Goal: Information Seeking & Learning: Learn about a topic

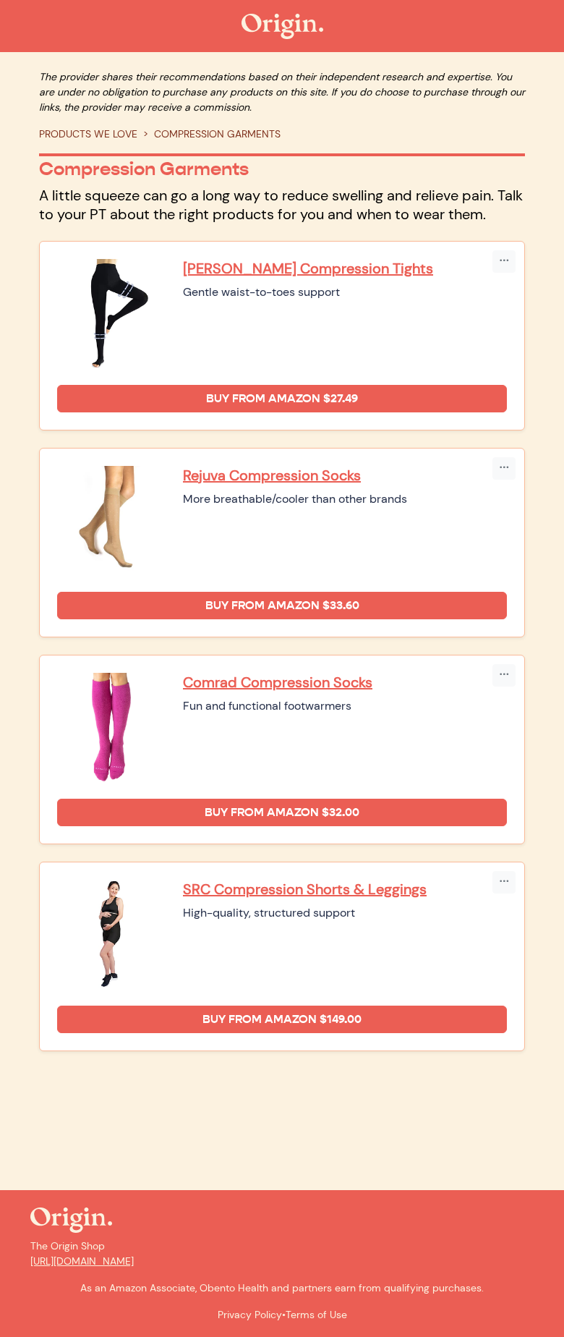
drag, startPoint x: 344, startPoint y: 292, endPoint x: 185, endPoint y: 295, distance: 159.2
click at [185, 295] on div "Gentle waist-to-toes support" at bounding box center [345, 292] width 324 height 17
drag, startPoint x: 392, startPoint y: 501, endPoint x: 180, endPoint y: 502, distance: 212.1
click at [180, 502] on div "Rejuva Compression Socks More breathable/cooler than other brands" at bounding box center [282, 520] width 450 height 109
drag, startPoint x: 305, startPoint y: 708, endPoint x: 179, endPoint y: 712, distance: 126.0
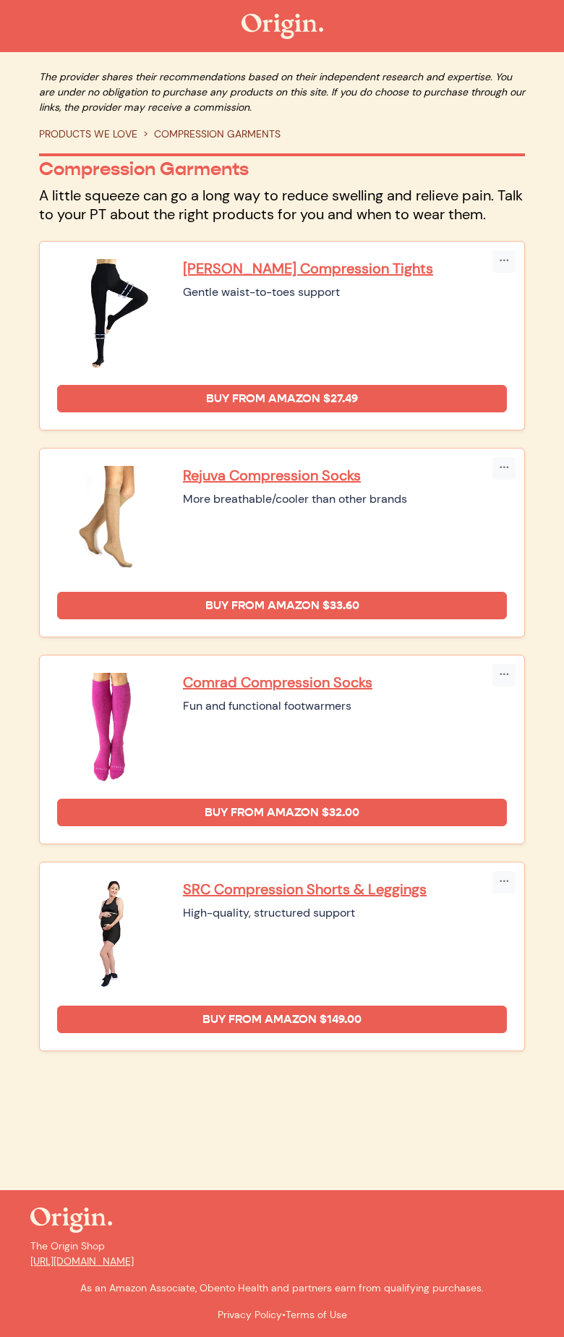
click at [179, 712] on div "Comrad Compression Socks Fun and functional footwarmers" at bounding box center [282, 727] width 450 height 109
copy div "Fun and functional footwarmers"
drag, startPoint x: 373, startPoint y: 916, endPoint x: 185, endPoint y: 916, distance: 187.4
click at [185, 916] on div "High-quality, structured support" at bounding box center [345, 913] width 324 height 17
copy div "High-quality, structured support"
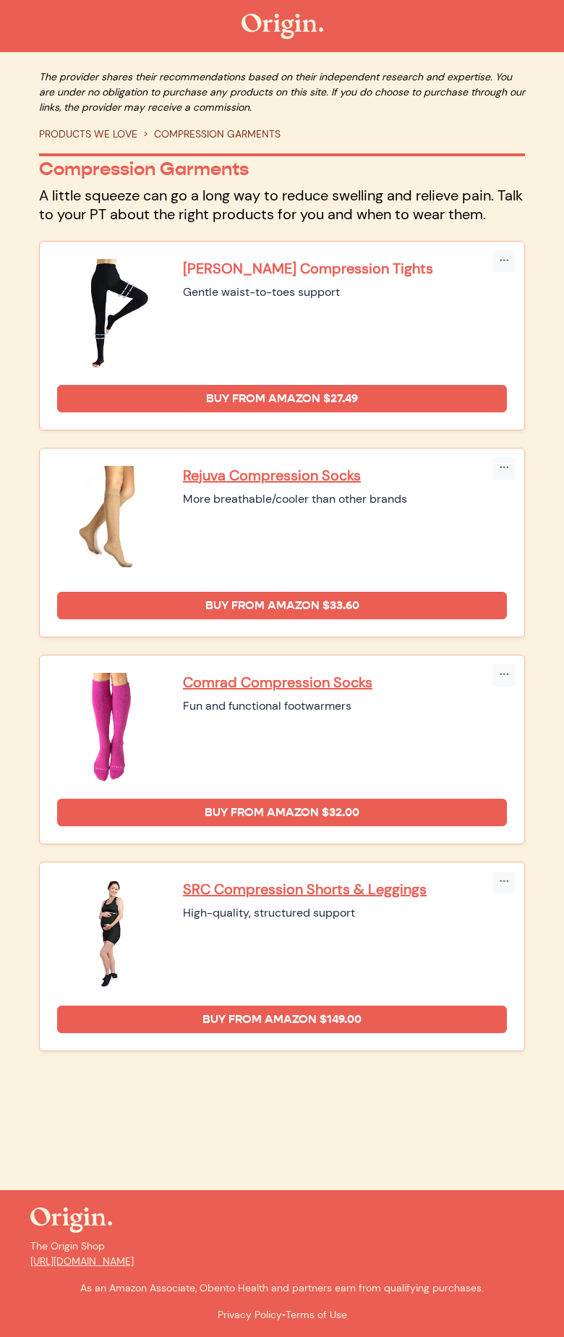
click at [258, 269] on p "Beister Compression Tights" at bounding box center [345, 268] width 324 height 19
click at [211, 475] on p "Rejuva Compression Socks" at bounding box center [345, 475] width 324 height 19
click at [245, 682] on p "Comrad Compression Socks" at bounding box center [345, 682] width 324 height 19
click at [227, 891] on p "SRC Compression Shorts & Leggings" at bounding box center [345, 889] width 324 height 19
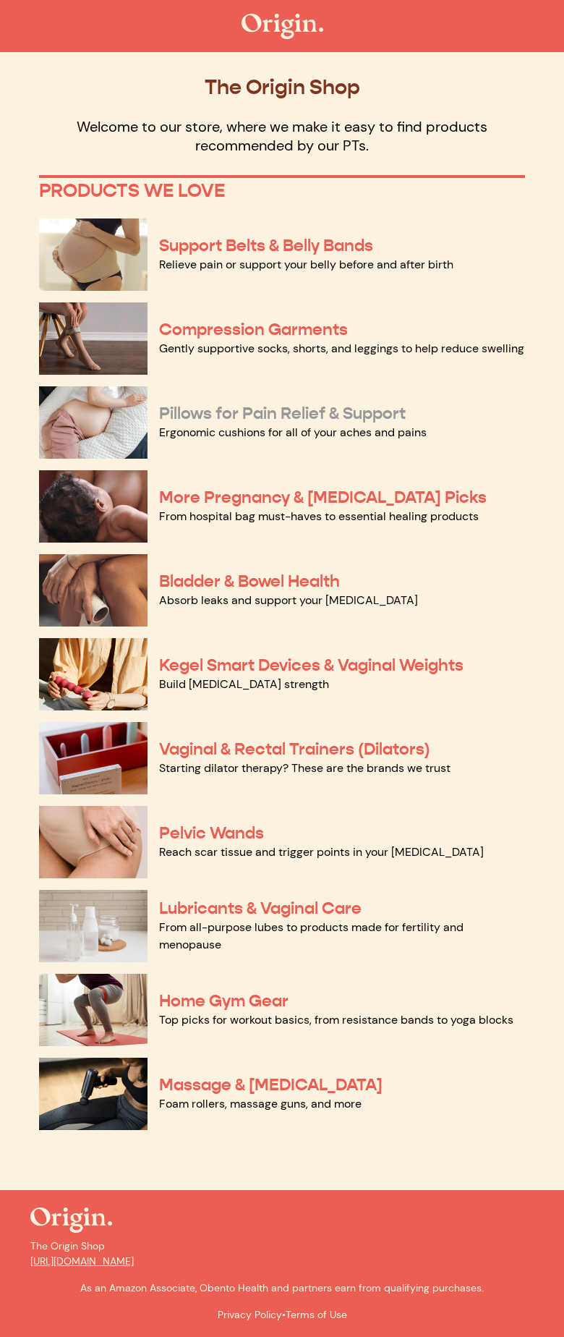
click at [212, 414] on link "Pillows for Pain Relief & Support" at bounding box center [282, 413] width 247 height 21
click at [237, 500] on link "More Pregnancy & [MEDICAL_DATA] Picks" at bounding box center [323, 497] width 328 height 21
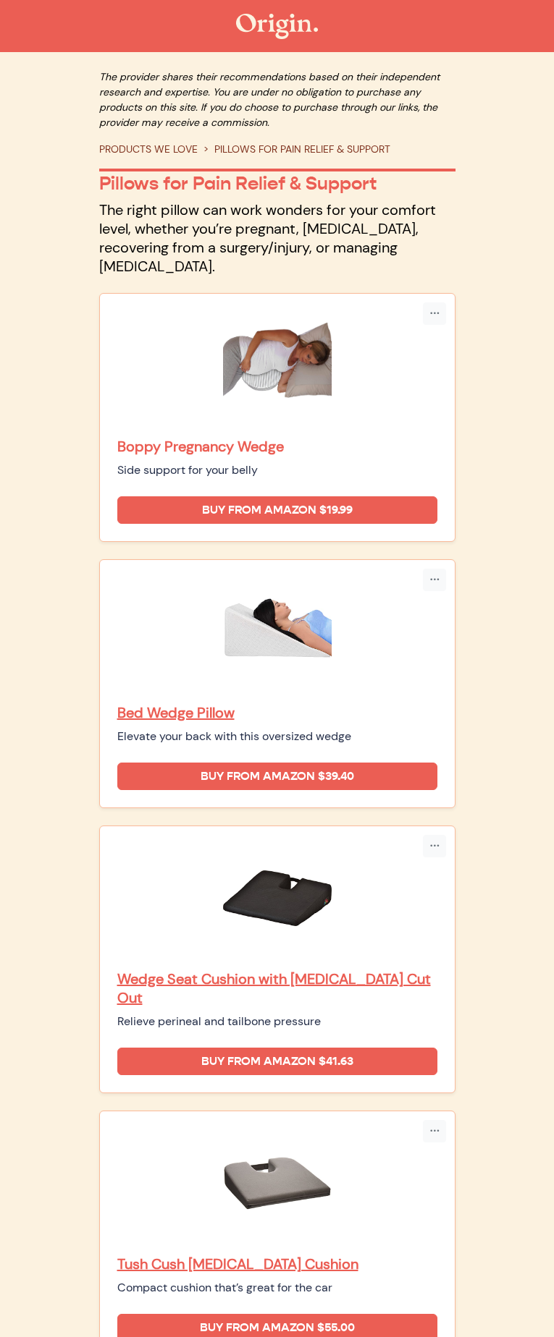
drag, startPoint x: 179, startPoint y: 313, endPoint x: 179, endPoint y: 291, distance: 22.4
click at [179, 437] on div "Boppy Pregnancy Wedge Side support for your belly" at bounding box center [277, 458] width 320 height 42
copy div "Boppy Pregnancy Wedge"
click at [218, 703] on p "Bed Wedge Pillow" at bounding box center [277, 712] width 320 height 19
drag, startPoint x: 177, startPoint y: 518, endPoint x: 177, endPoint y: 496, distance: 21.7
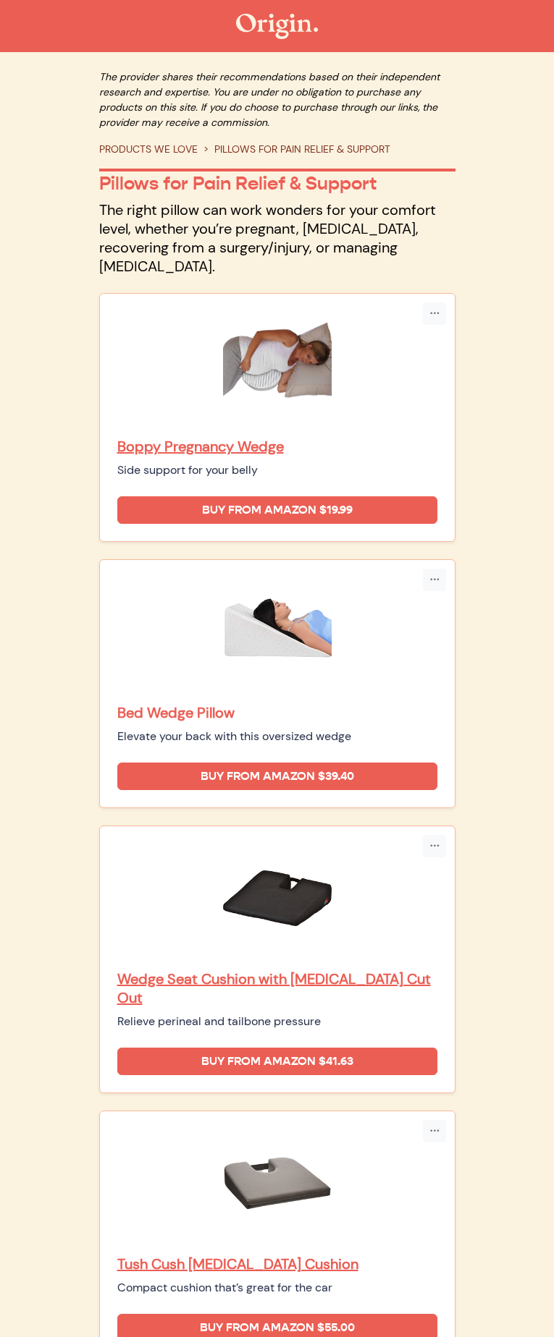
click at [177, 703] on div "Bed Wedge Pillow Elevate your back with this oversized wedge" at bounding box center [277, 724] width 320 height 42
copy div "Bed Wedge Pillow"
drag, startPoint x: 178, startPoint y: 727, endPoint x: 176, endPoint y: 707, distance: 19.7
click at [176, 844] on div "Wedge Seat Cushion with Coccyx Cut Out Relieve perineal and tailbone pressure" at bounding box center [277, 937] width 320 height 187
copy div "Wedge Seat Cushion with Coccyx Cut Out"
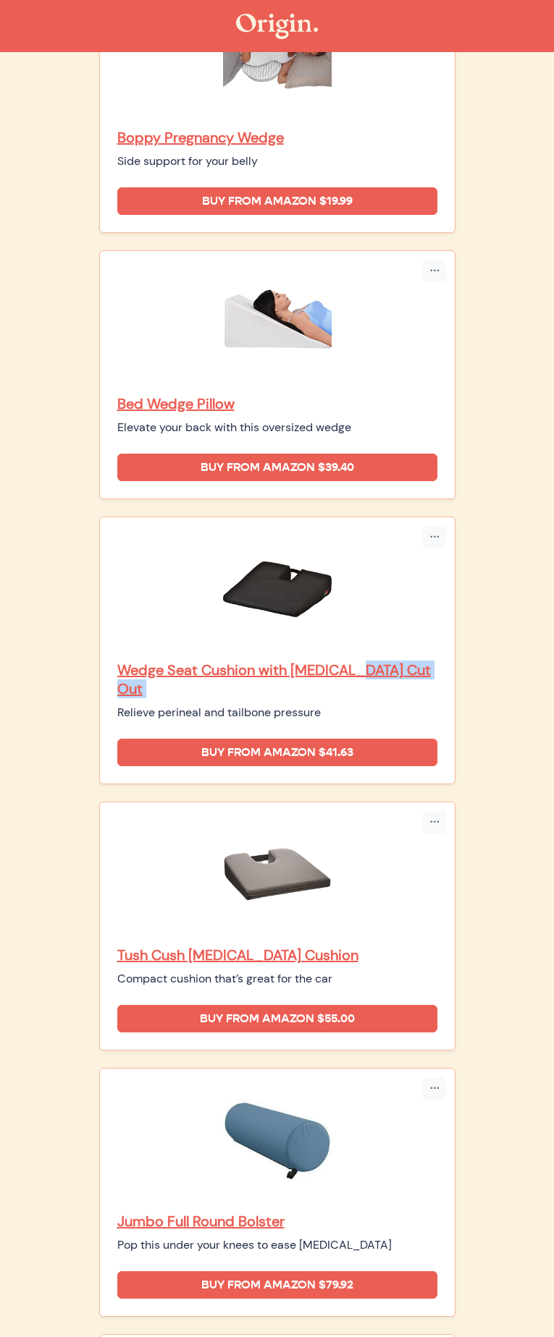
scroll to position [317, 0]
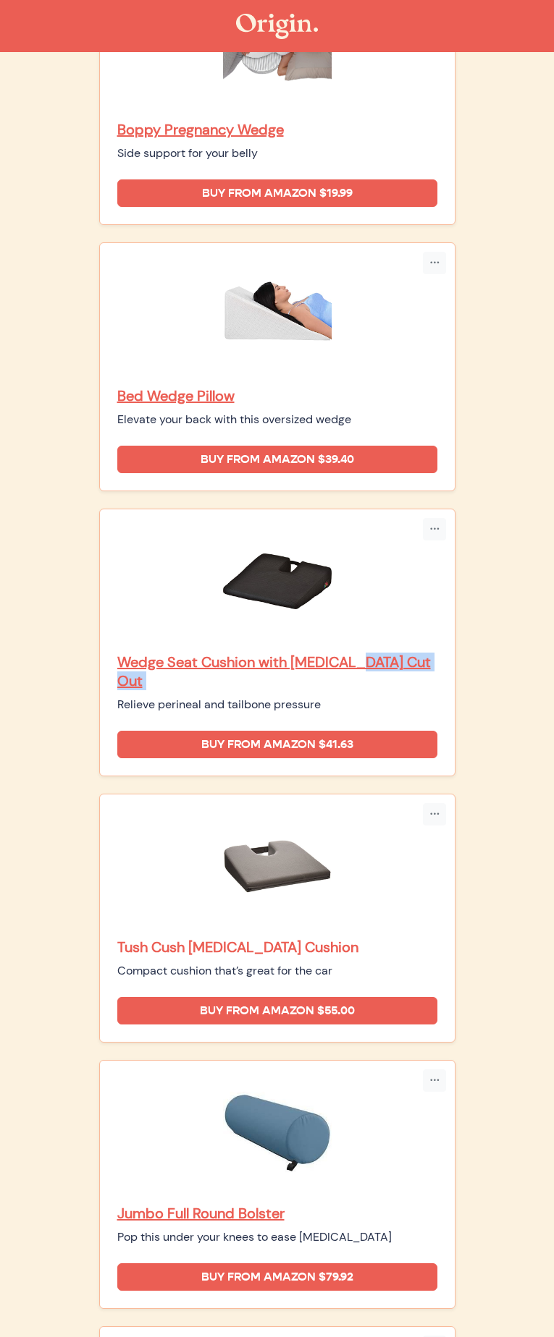
drag, startPoint x: 177, startPoint y: 617, endPoint x: 177, endPoint y: 596, distance: 21.0
click at [177, 938] on div "Tush Cush Coccyx Cushion Compact cushion that’s great for the car" at bounding box center [277, 959] width 320 height 42
copy div "Tush Cush Coccyx Cushion"
drag, startPoint x: 177, startPoint y: 824, endPoint x: 178, endPoint y: 794, distance: 29.7
click at [178, 1078] on div "Jumbo Full Round Bolster Pop this under your knees to ease low back pain" at bounding box center [277, 1162] width 320 height 168
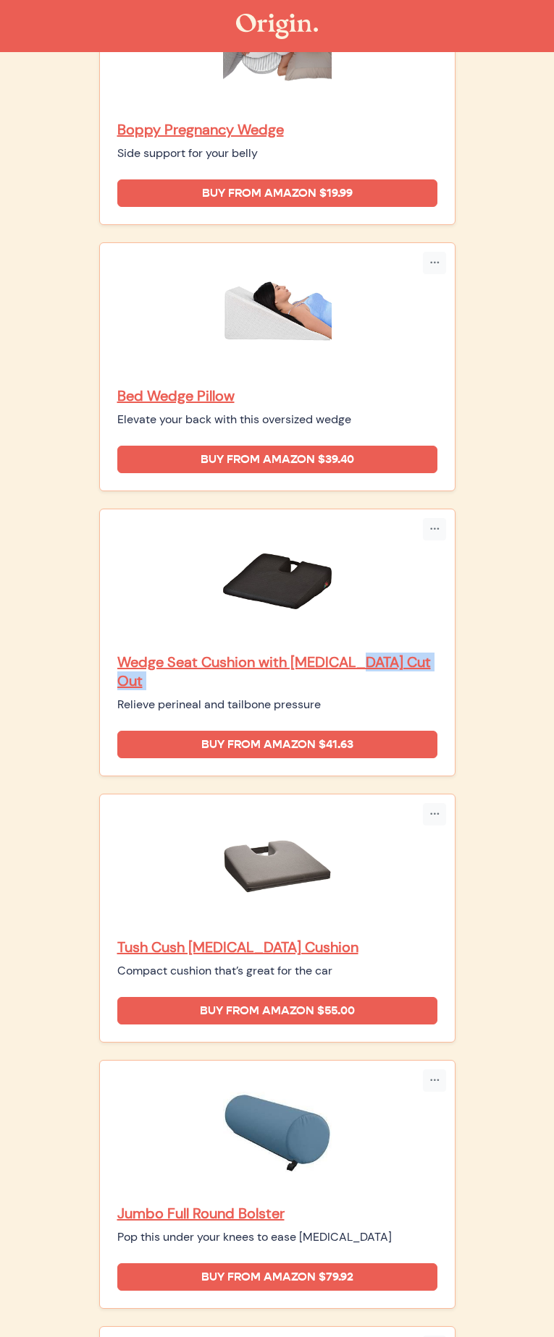
copy div "Jumbo Full Round Bolster"
drag, startPoint x: 179, startPoint y: 1030, endPoint x: 174, endPoint y: 1010, distance: 20.9
copy div "Self-Inflating Lumbar Support"
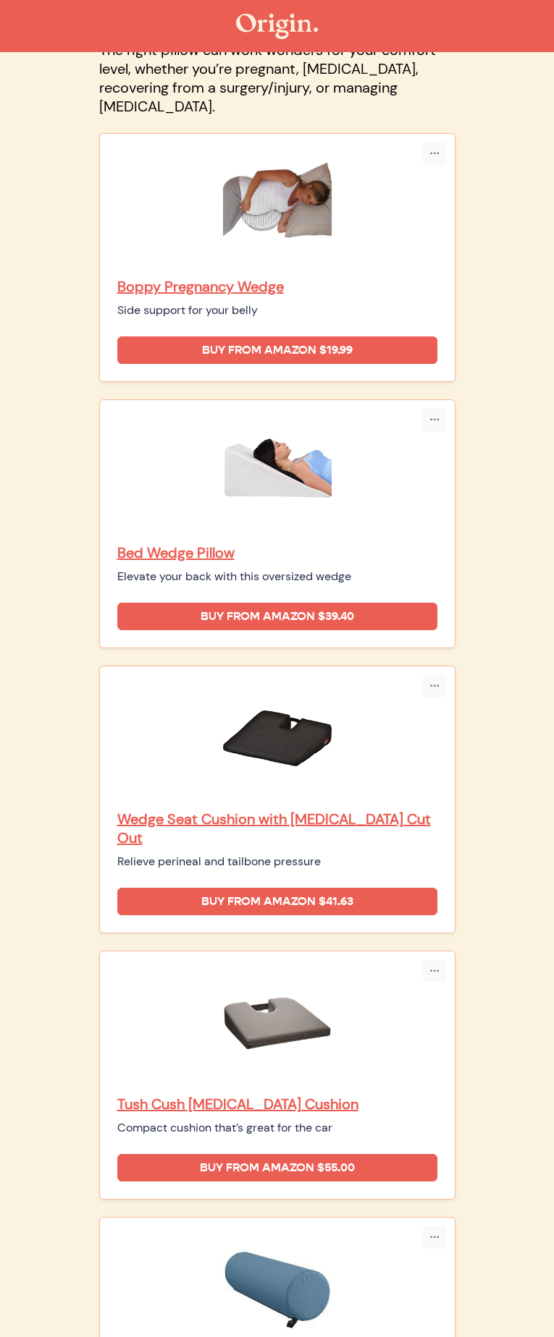
scroll to position [0, 0]
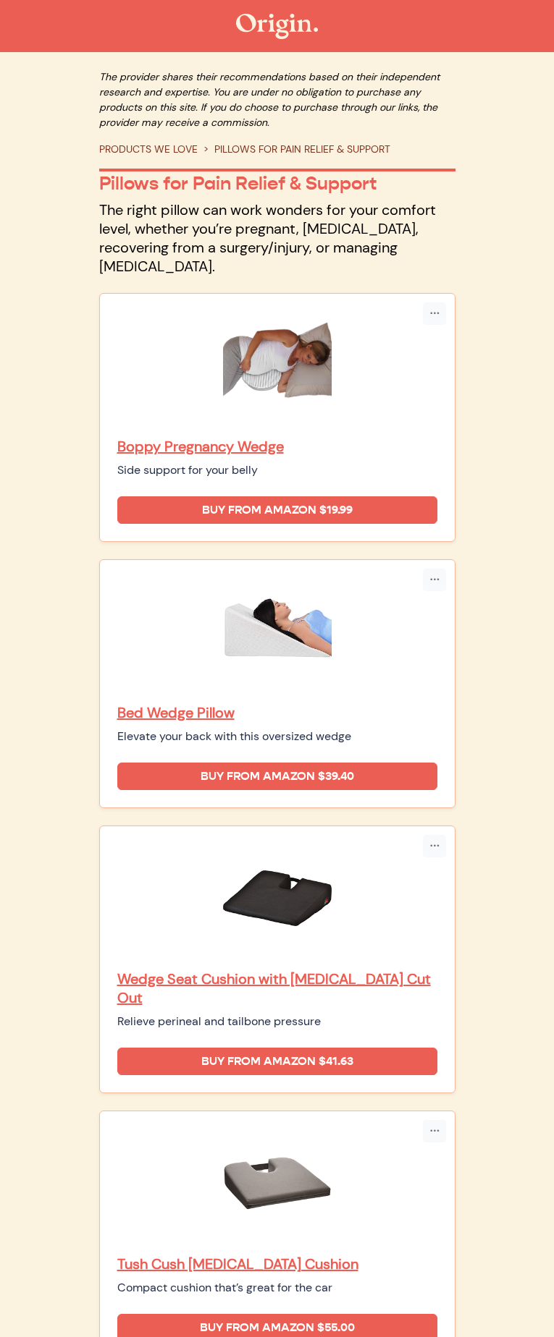
drag, startPoint x: 323, startPoint y: 312, endPoint x: 179, endPoint y: 314, distance: 144.0
click at [179, 462] on div "Side support for your belly" at bounding box center [277, 470] width 320 height 17
copy div "Side support for your belly"
drag, startPoint x: 413, startPoint y: 518, endPoint x: 169, endPoint y: 522, distance: 243.9
click at [169, 578] on div "Bed Wedge Pillow Elevate your back with this oversized wedge" at bounding box center [277, 662] width 320 height 168
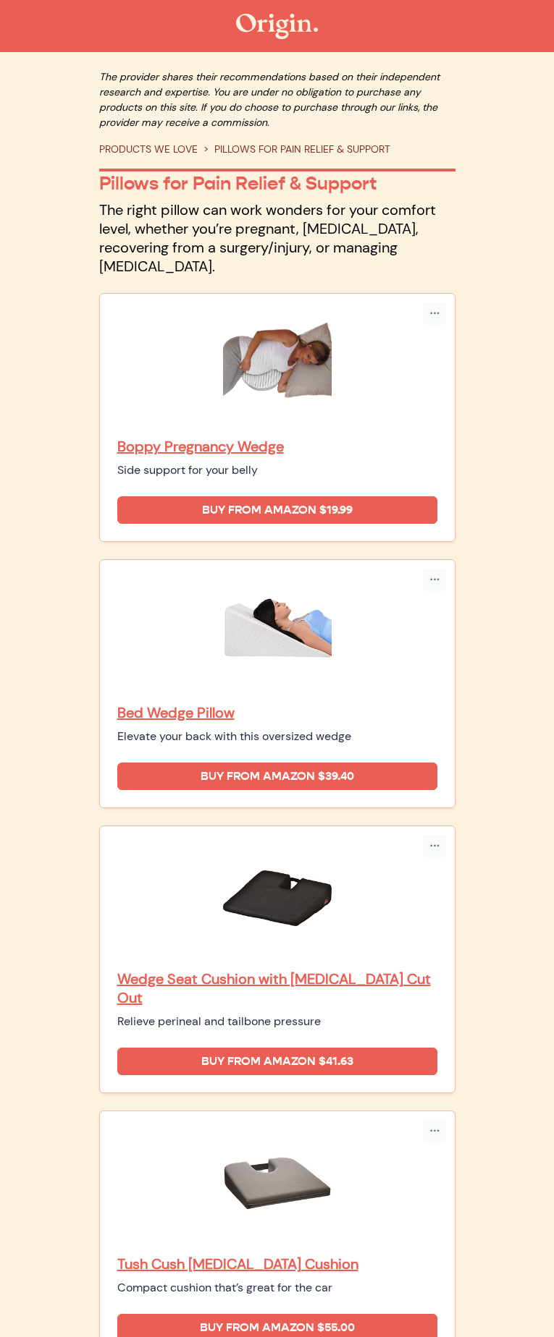
copy div "Elevate your back with this oversized wedge"
drag, startPoint x: 258, startPoint y: 727, endPoint x: 179, endPoint y: 728, distance: 78.2
click at [179, 1013] on div "Relieve perineal and tailbone pressure" at bounding box center [277, 1021] width 320 height 17
copy div "Relieve perineal and tailbone pressure"
drag, startPoint x: 402, startPoint y: 933, endPoint x: 183, endPoint y: 936, distance: 218.6
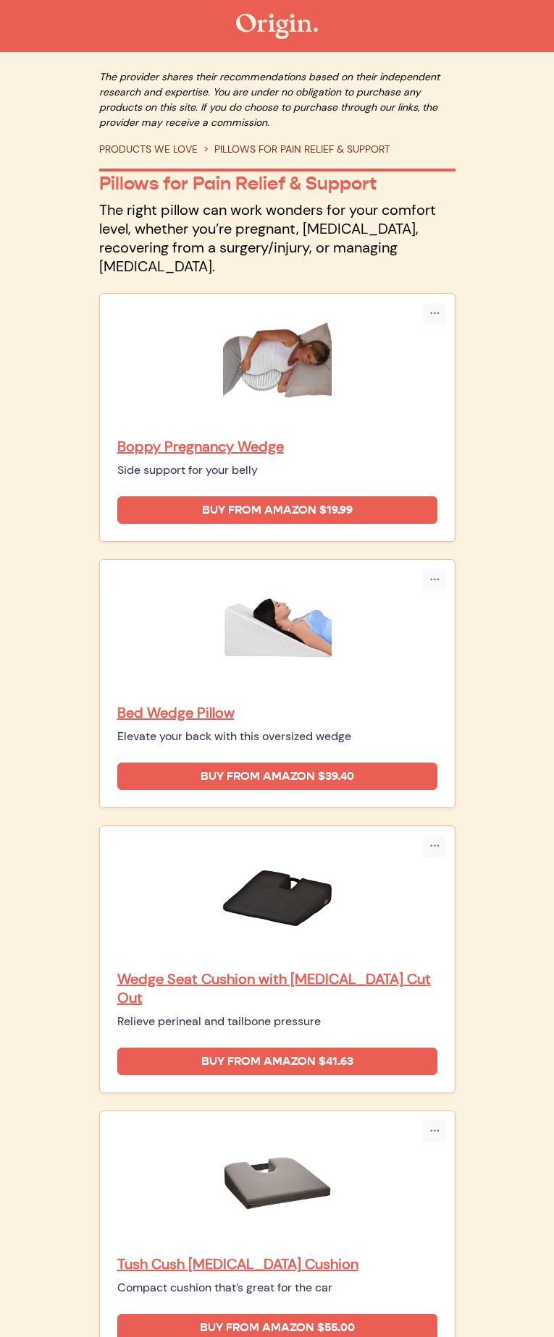
click at [182, 1280] on div "Compact cushion that’s great for the car" at bounding box center [277, 1288] width 320 height 17
copy div "Compact cushion that’s great for the car"
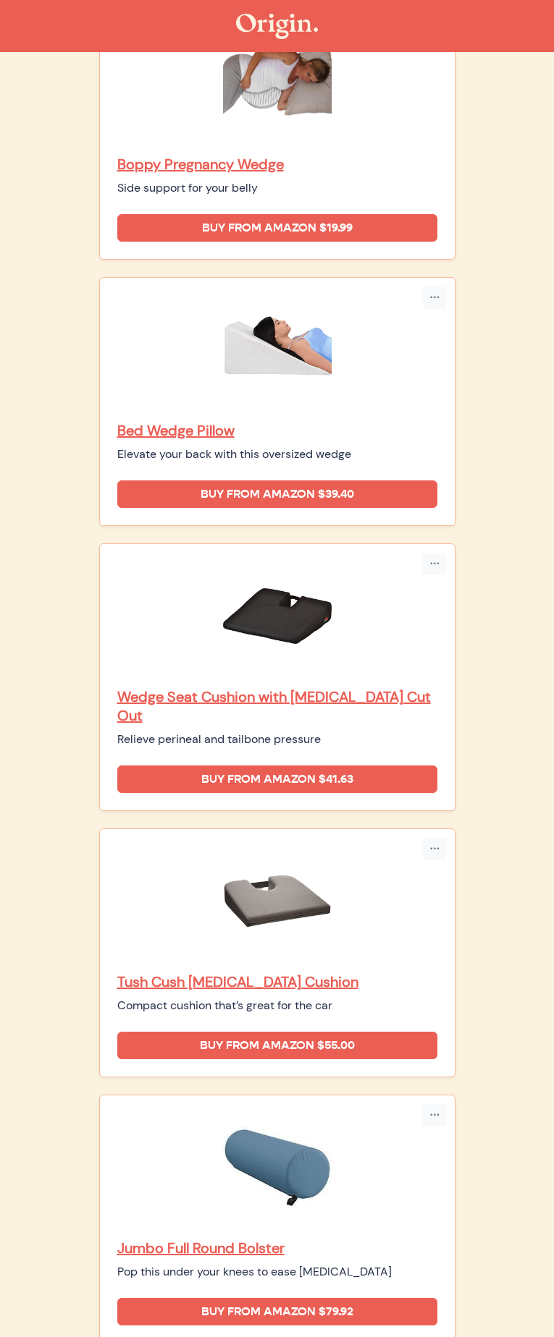
scroll to position [289, 0]
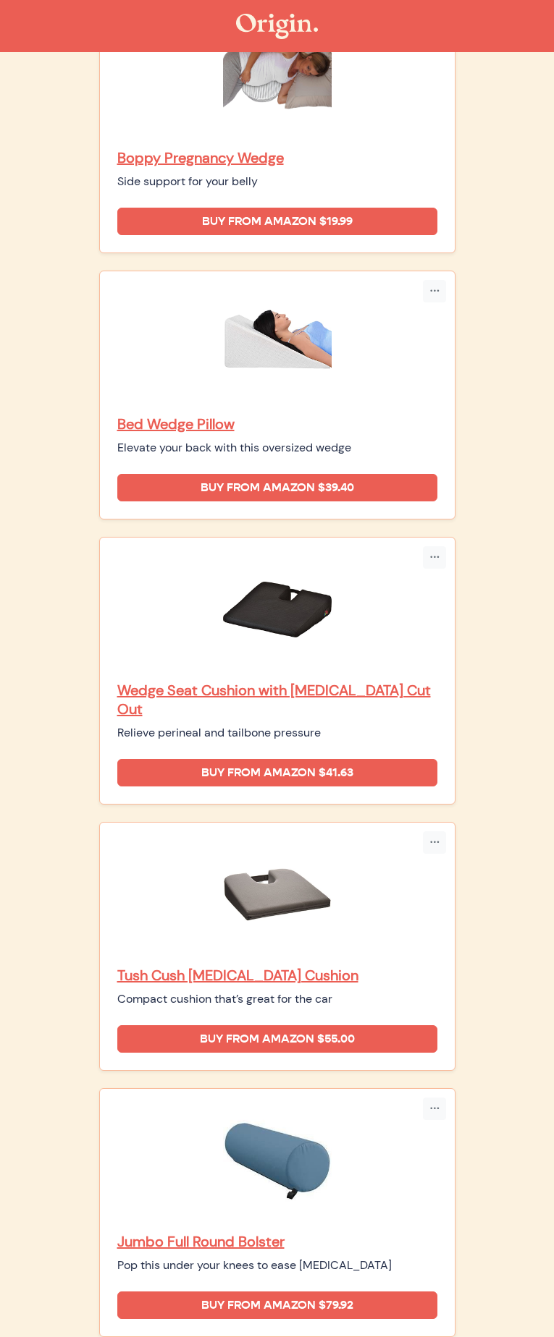
drag, startPoint x: 437, startPoint y: 851, endPoint x: 179, endPoint y: 853, distance: 258.4
click at [179, 1257] on div "Pop this under your knees to ease low back pain" at bounding box center [277, 1265] width 320 height 17
drag, startPoint x: 229, startPoint y: 1078, endPoint x: 177, endPoint y: 1061, distance: 54.9
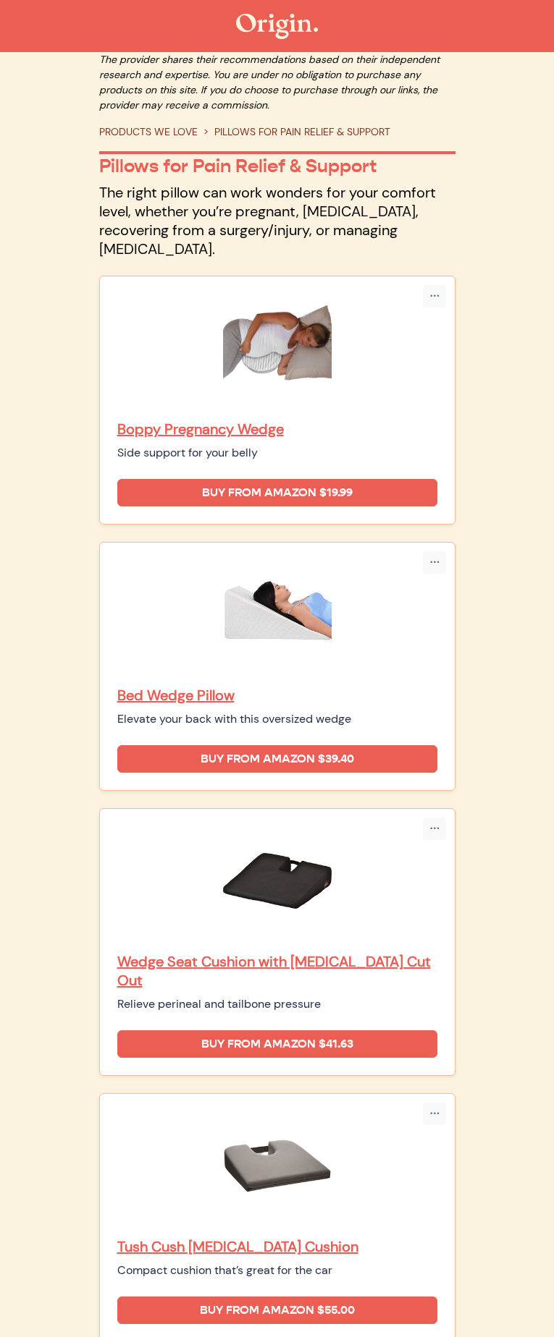
scroll to position [0, 0]
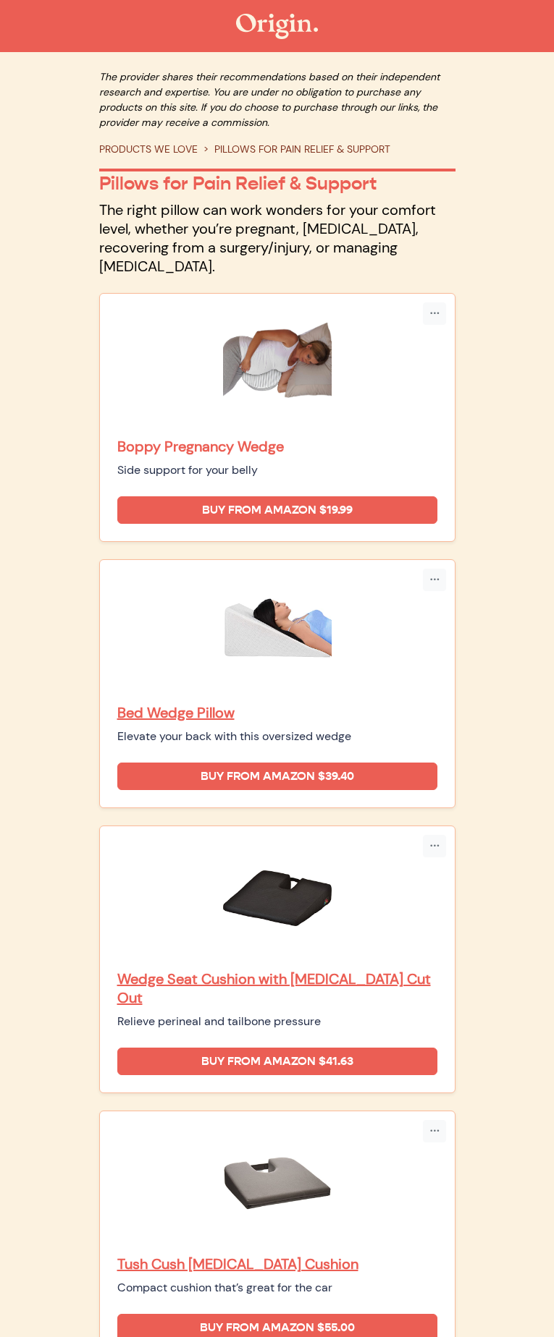
click at [219, 437] on p "Boppy Pregnancy Wedge" at bounding box center [277, 446] width 320 height 19
click at [240, 703] on p "Bed Wedge Pillow" at bounding box center [277, 712] width 320 height 19
click at [231, 970] on p "Wedge Seat Cushion with Coccyx Cut Out" at bounding box center [277, 989] width 320 height 38
click at [212, 1255] on p "Tush Cush Coccyx Cushion" at bounding box center [277, 1264] width 320 height 19
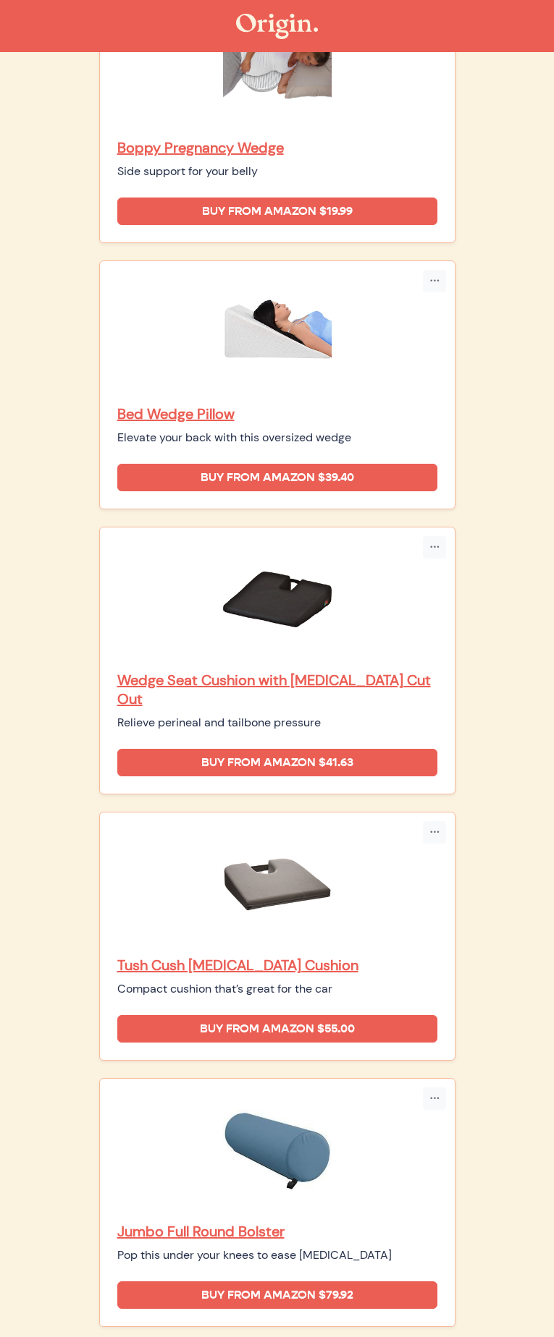
scroll to position [317, 0]
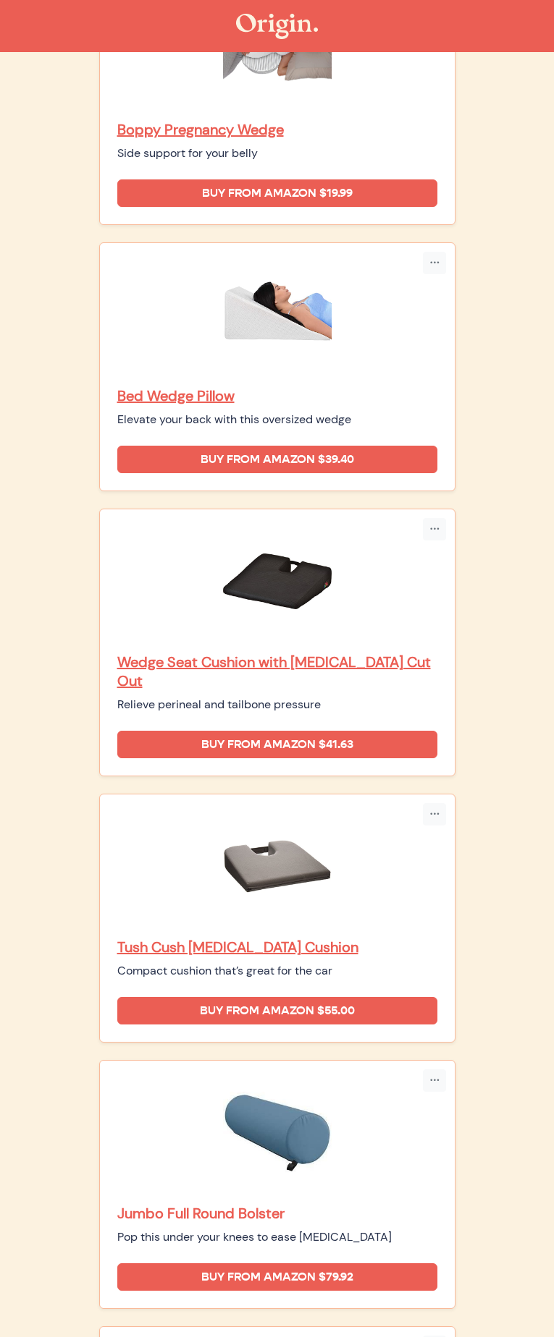
click at [221, 1204] on p "Jumbo Full Round Bolster" at bounding box center [277, 1213] width 320 height 19
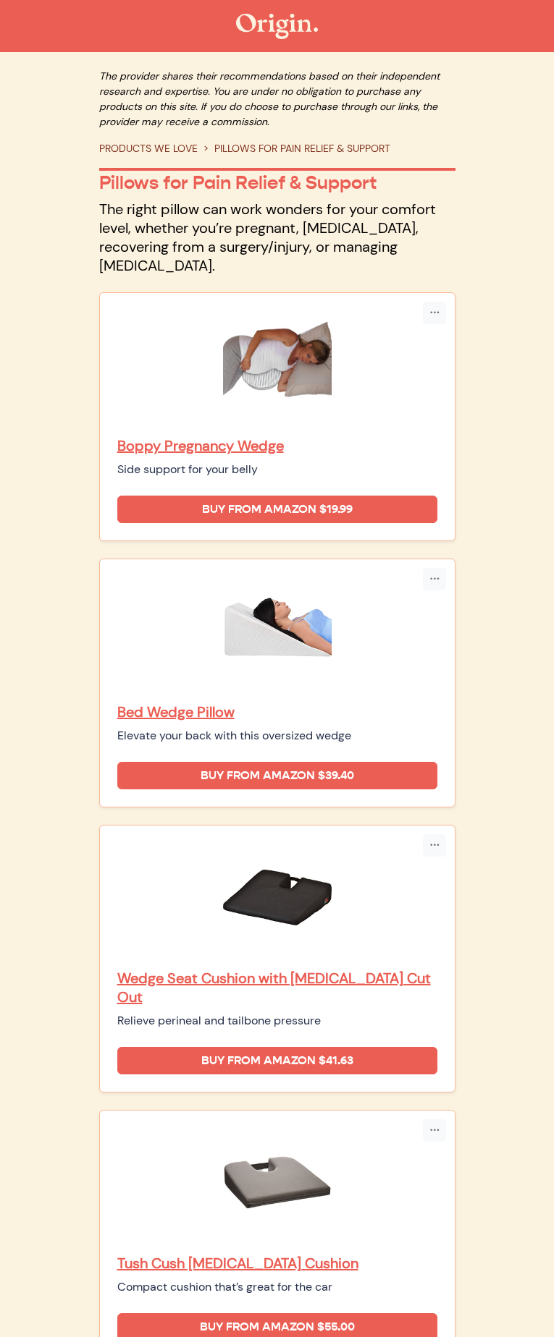
scroll to position [0, 0]
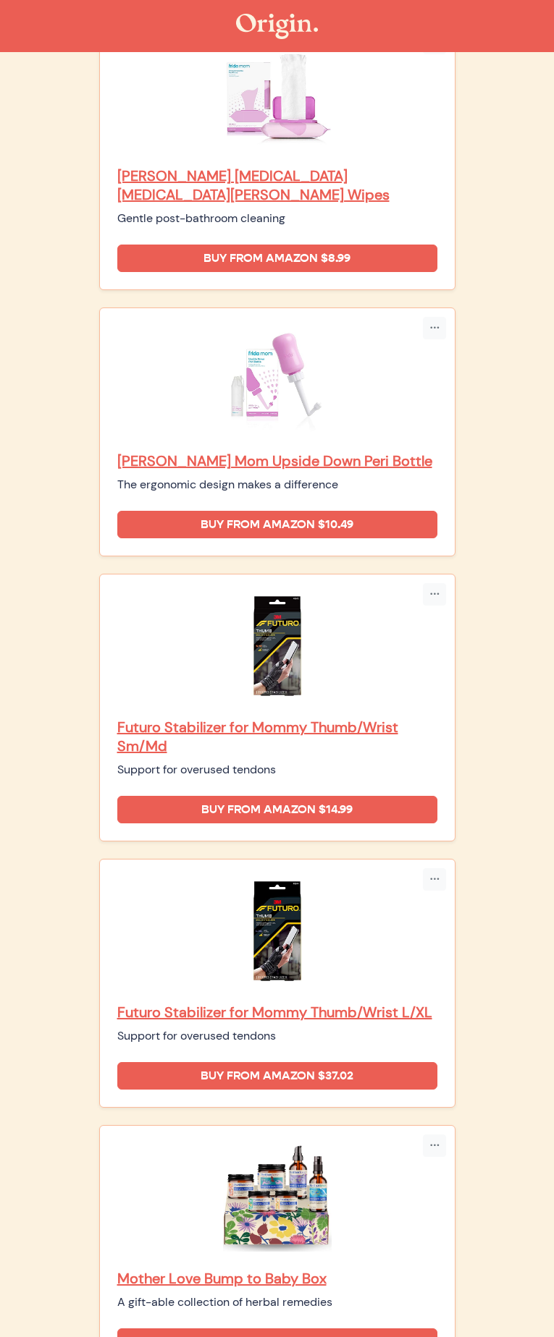
scroll to position [1611, 0]
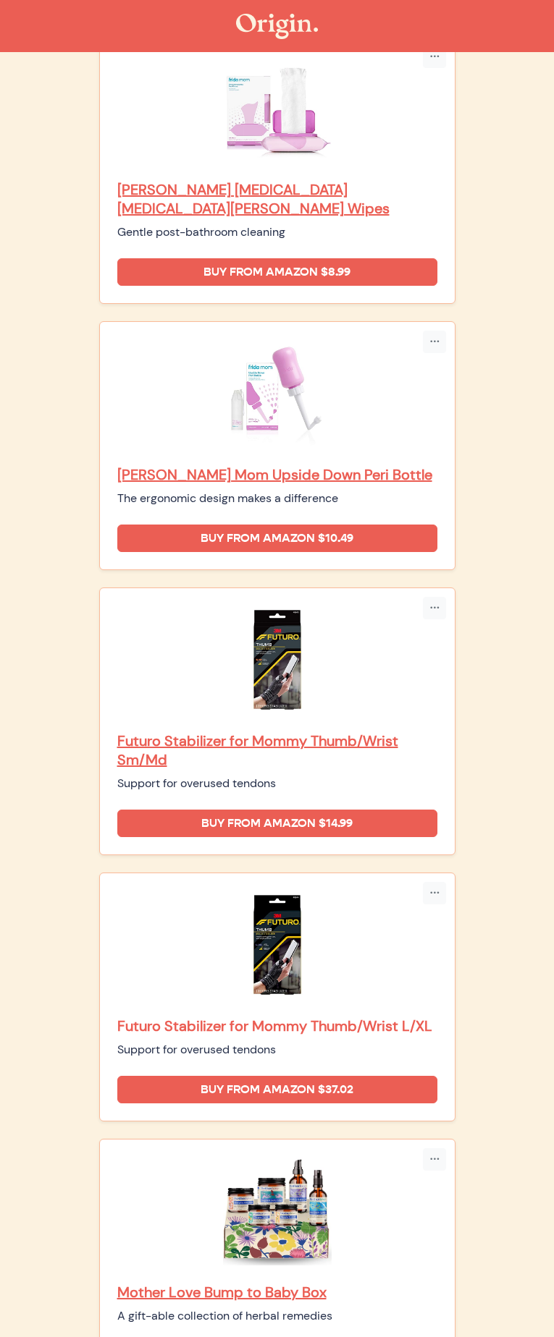
click at [264, 1017] on p "Futuro Stabilizer for Mommy Thumb/Wrist L/XL" at bounding box center [277, 1026] width 320 height 19
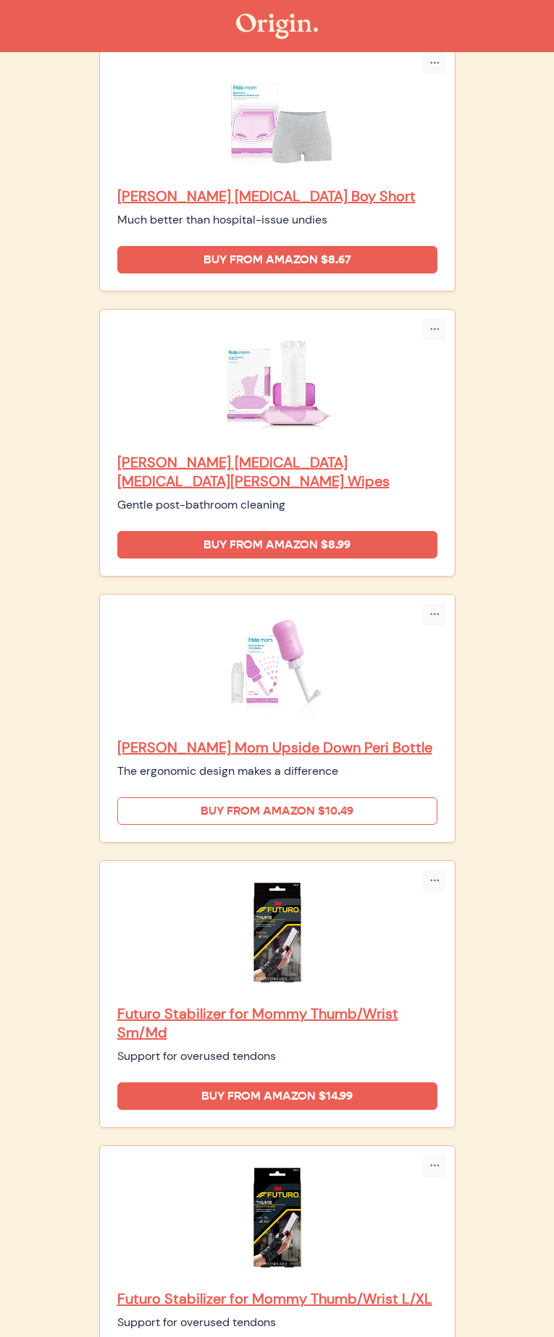
scroll to position [1337, 0]
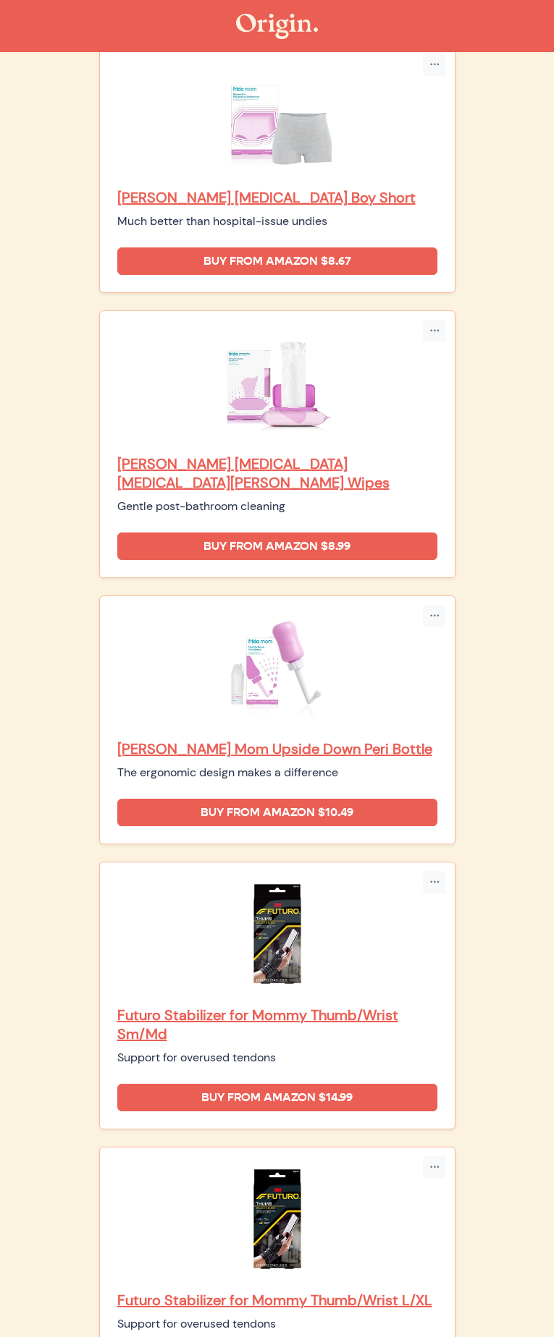
drag, startPoint x: 179, startPoint y: 840, endPoint x: 172, endPoint y: 813, distance: 27.7
copy div "Mother Love Bump to Baby Box"
drag, startPoint x: 177, startPoint y: 1046, endPoint x: 174, endPoint y: 1023, distance: 22.6
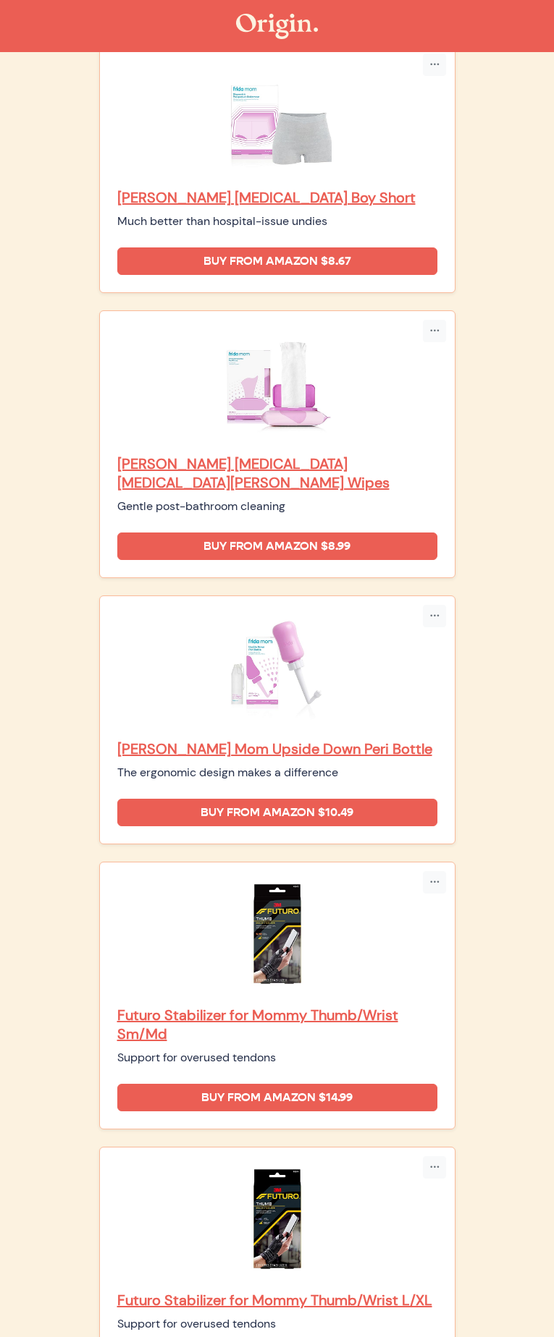
copy div "Silicone Cupping Set"
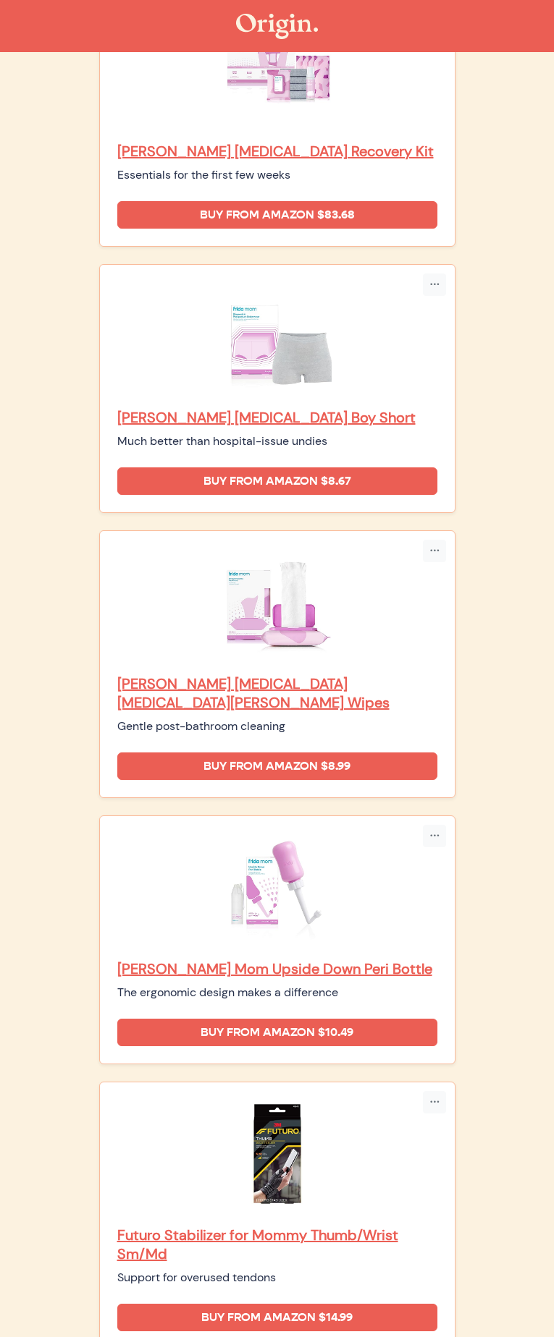
scroll to position [0, 0]
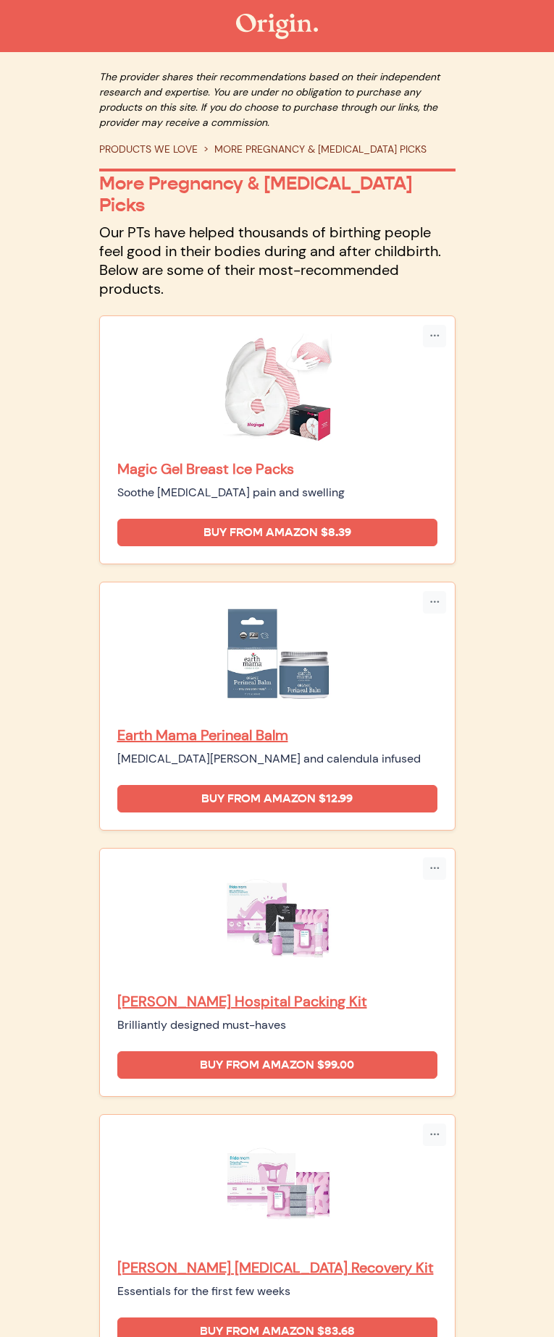
drag, startPoint x: 178, startPoint y: 310, endPoint x: 177, endPoint y: 283, distance: 26.8
click at [177, 460] on div "Magic Gel Breast Ice Packs Soothe [MEDICAL_DATA] pain and swelling" at bounding box center [277, 481] width 320 height 42
copy div "Magic Gel Breast Ice Packs"
drag, startPoint x: 179, startPoint y: 518, endPoint x: 176, endPoint y: 497, distance: 21.2
click at [176, 600] on div "Earth Mama Perineal Balm [MEDICAL_DATA][PERSON_NAME] and calendula infused" at bounding box center [277, 684] width 320 height 168
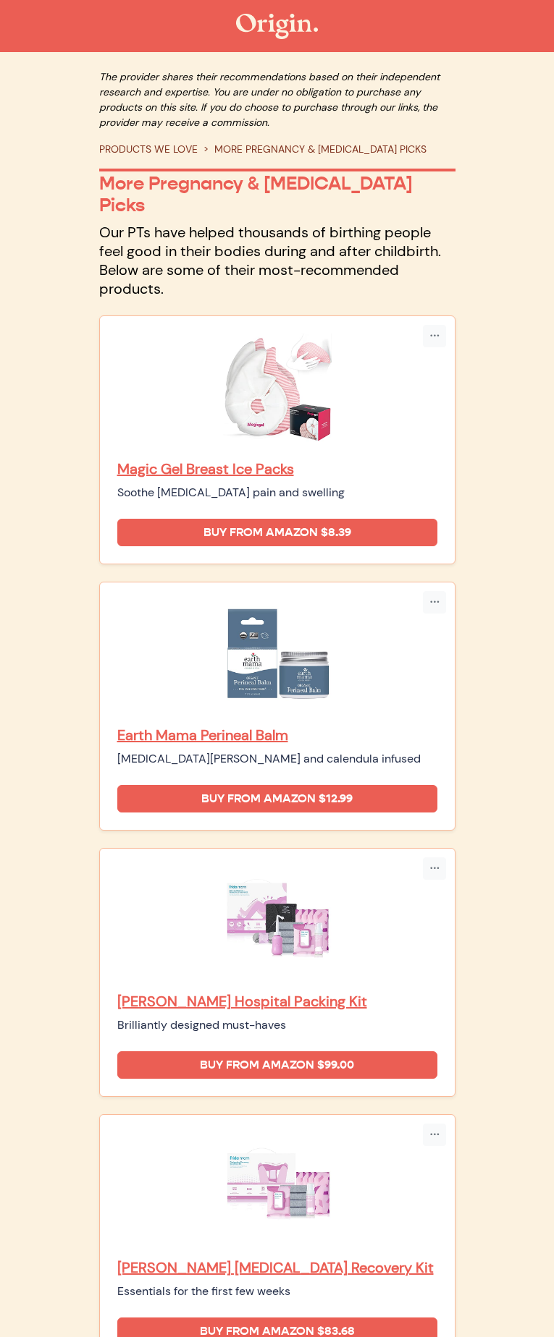
copy div "Earth Mama Perineal Balm"
drag, startPoint x: 178, startPoint y: 727, endPoint x: 176, endPoint y: 704, distance: 23.3
click at [176, 866] on div "[PERSON_NAME] Hospital Packing Kit Brilliantly designed must-haves" at bounding box center [277, 950] width 320 height 168
copy div "[PERSON_NAME] Hospital Packing Kit"
drag, startPoint x: 178, startPoint y: 928, endPoint x: 178, endPoint y: 904, distance: 23.9
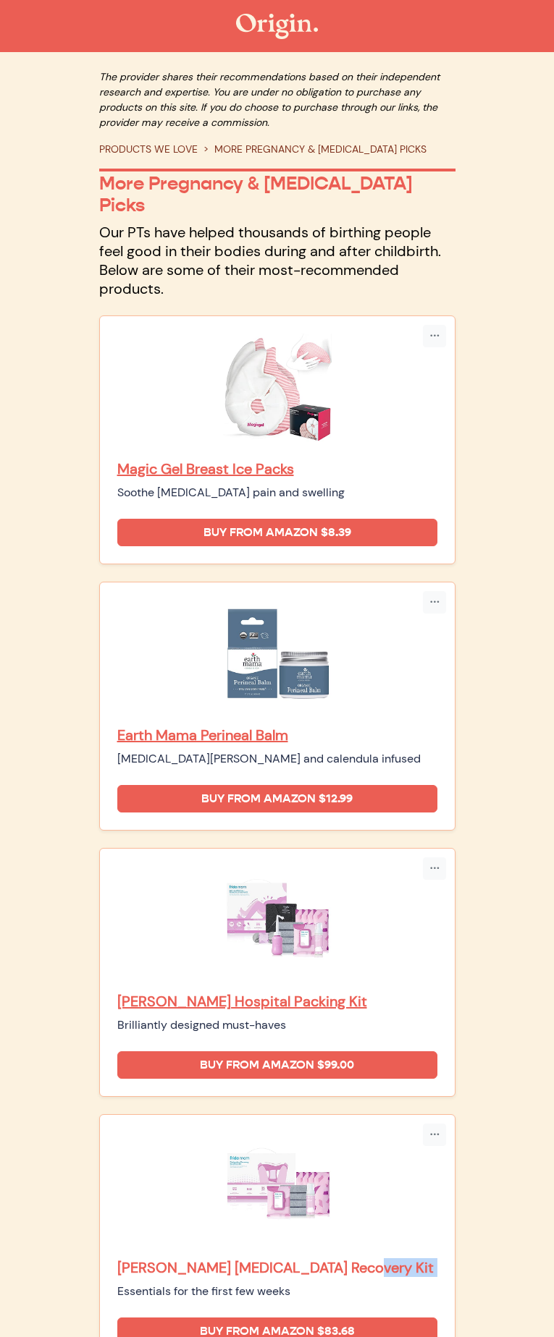
click at [178, 1259] on div "[PERSON_NAME] [MEDICAL_DATA] Recovery Kit Essentials for the first few weeks" at bounding box center [277, 1280] width 320 height 42
copy div "[PERSON_NAME] [MEDICAL_DATA] Recovery Kit"
click at [237, 992] on p "[PERSON_NAME] Hospital Packing Kit" at bounding box center [277, 1001] width 320 height 19
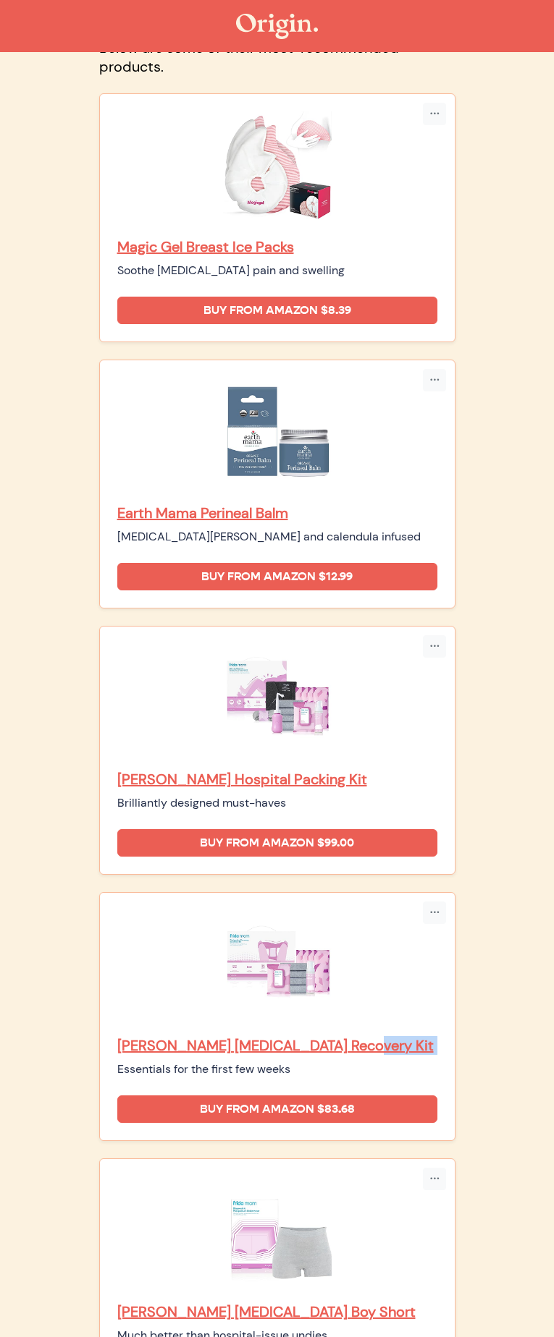
scroll to position [306, 0]
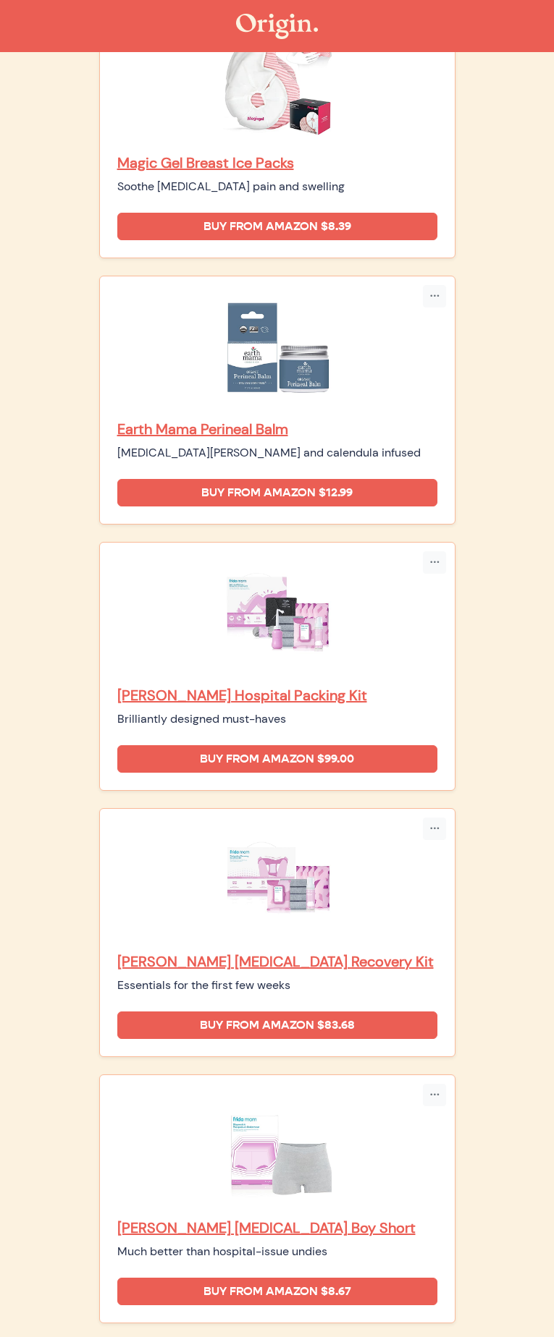
click at [119, 1075] on div "[PERSON_NAME] [MEDICAL_DATA] Boy Short Much better than hospital-issue undies B…" at bounding box center [277, 1199] width 355 height 248
drag, startPoint x: 179, startPoint y: 819, endPoint x: 179, endPoint y: 805, distance: 14.5
click at [179, 1219] on div "[PERSON_NAME] [MEDICAL_DATA] Boy Short Much better than hospital-issue undies" at bounding box center [277, 1240] width 320 height 42
copy div "[PERSON_NAME] [MEDICAL_DATA] Boy Short"
drag, startPoint x: 177, startPoint y: 1033, endPoint x: 176, endPoint y: 1018, distance: 14.5
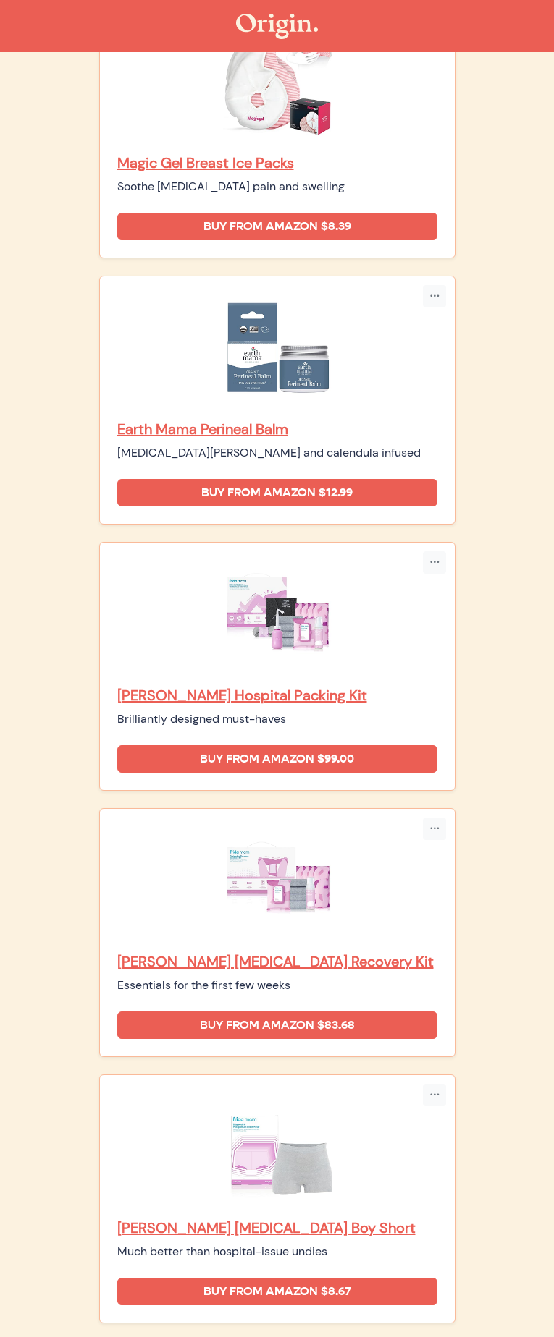
copy div "[PERSON_NAME] [MEDICAL_DATA] [MEDICAL_DATA][PERSON_NAME] Wipes"
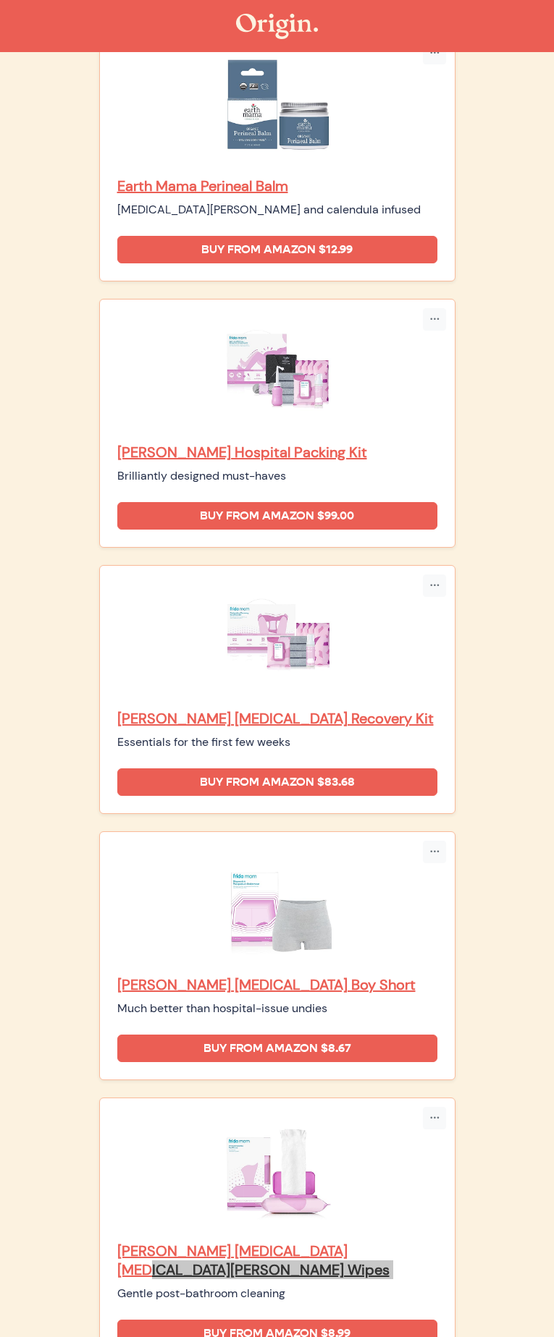
scroll to position [563, 0]
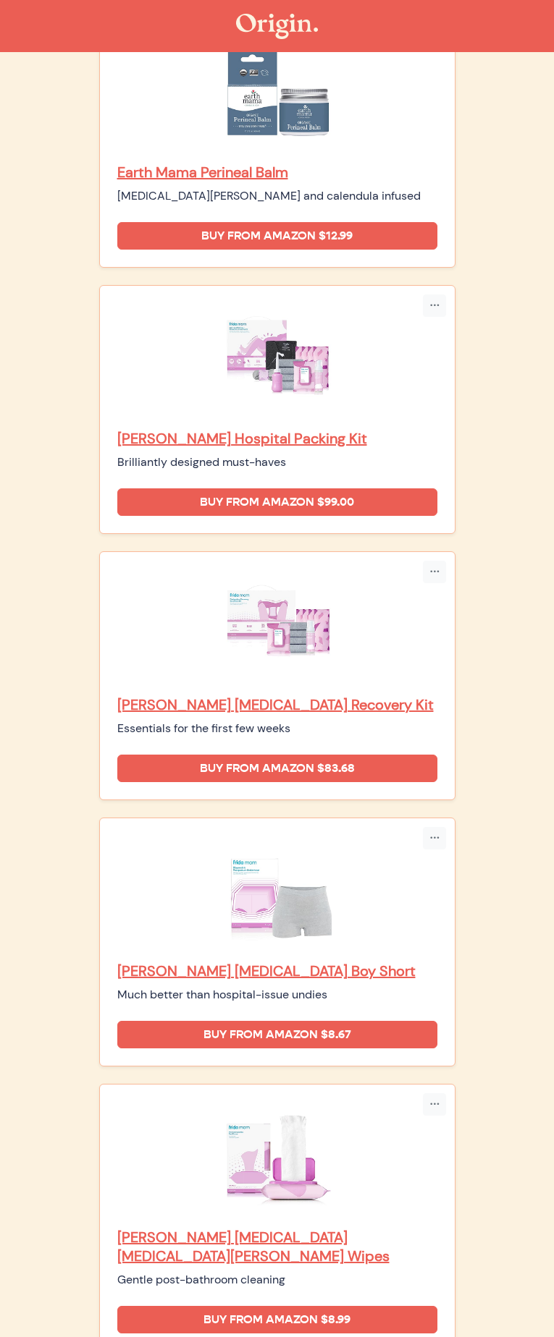
drag, startPoint x: 175, startPoint y: 982, endPoint x: 175, endPoint y: 970, distance: 12.3
copy div "[PERSON_NAME] Mom Upside Down Peri Bottle"
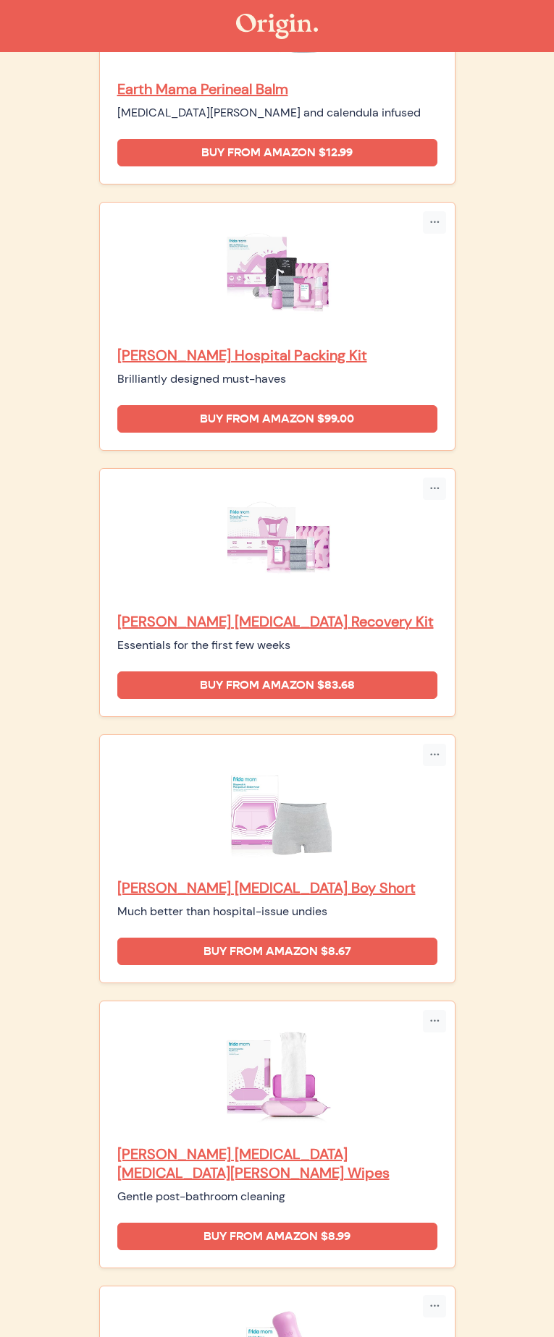
scroll to position [736, 0]
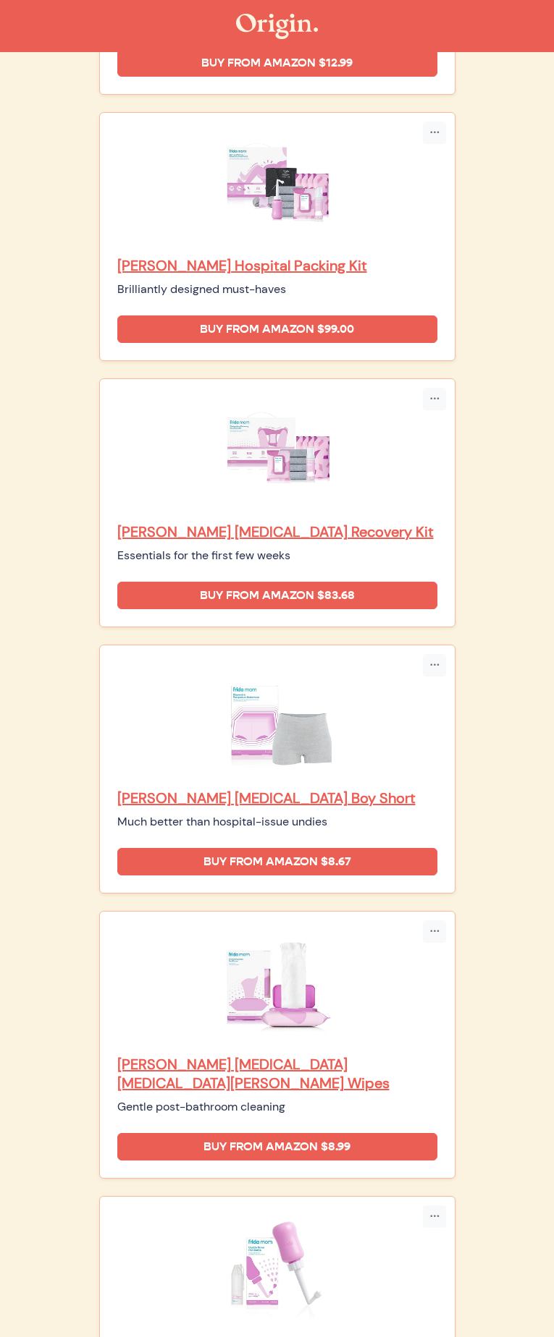
drag, startPoint x: 172, startPoint y: 1031, endPoint x: 171, endPoint y: 996, distance: 34.7
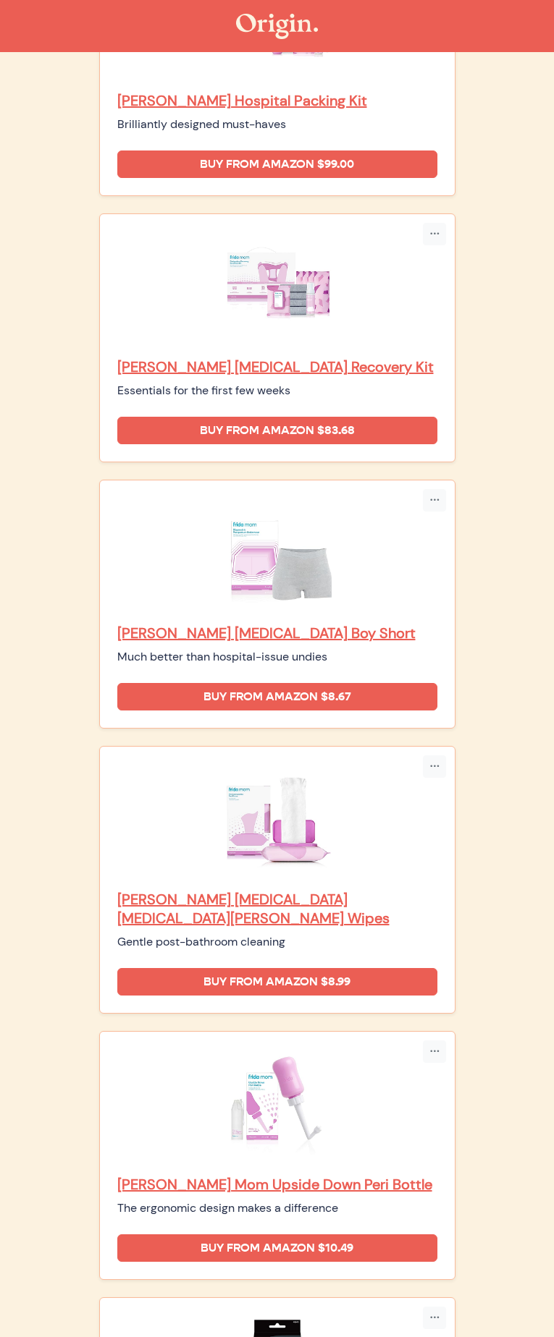
scroll to position [910, 0]
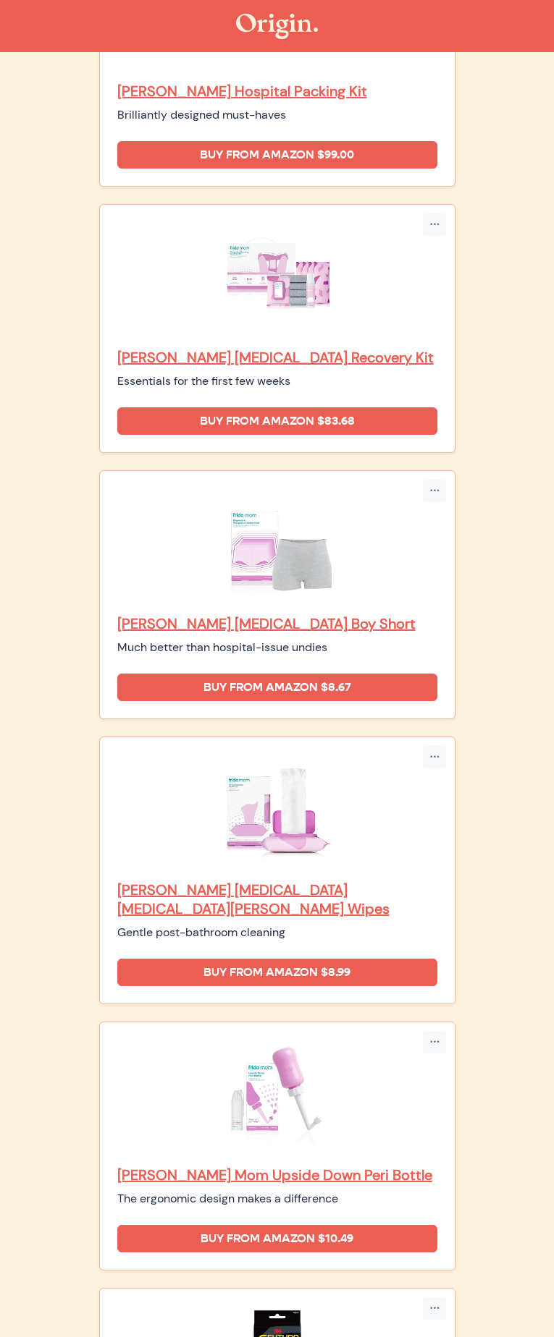
drag, startPoint x: 175, startPoint y: 1052, endPoint x: 172, endPoint y: 1028, distance: 24.1
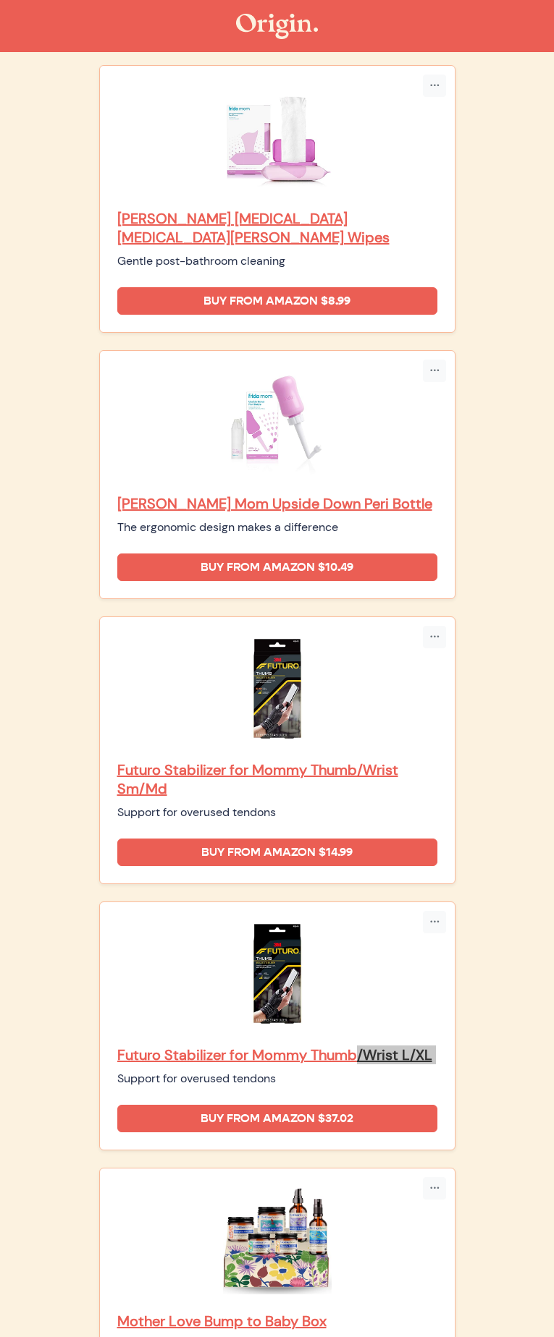
scroll to position [1590, 0]
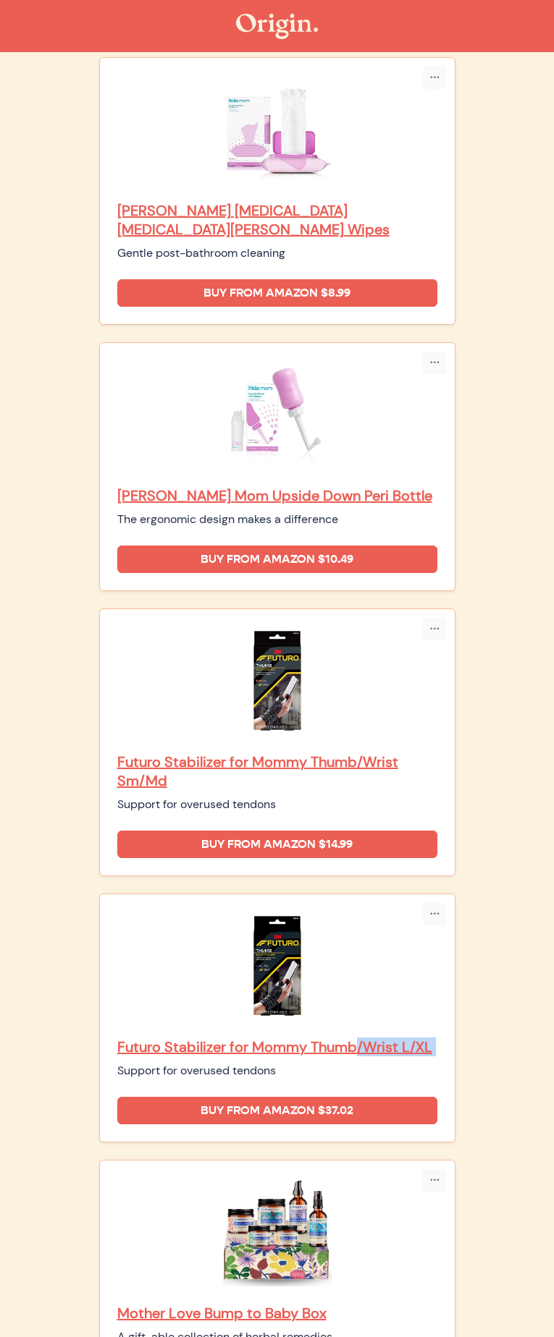
drag, startPoint x: 174, startPoint y: 987, endPoint x: 172, endPoint y: 973, distance: 13.8
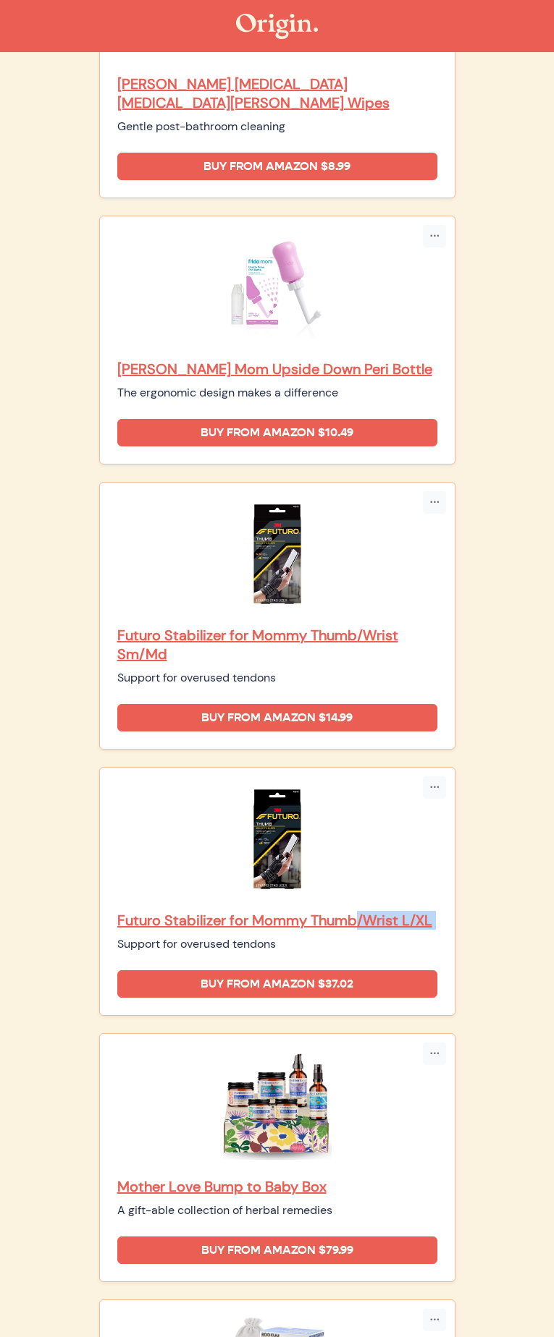
scroll to position [1886, 0]
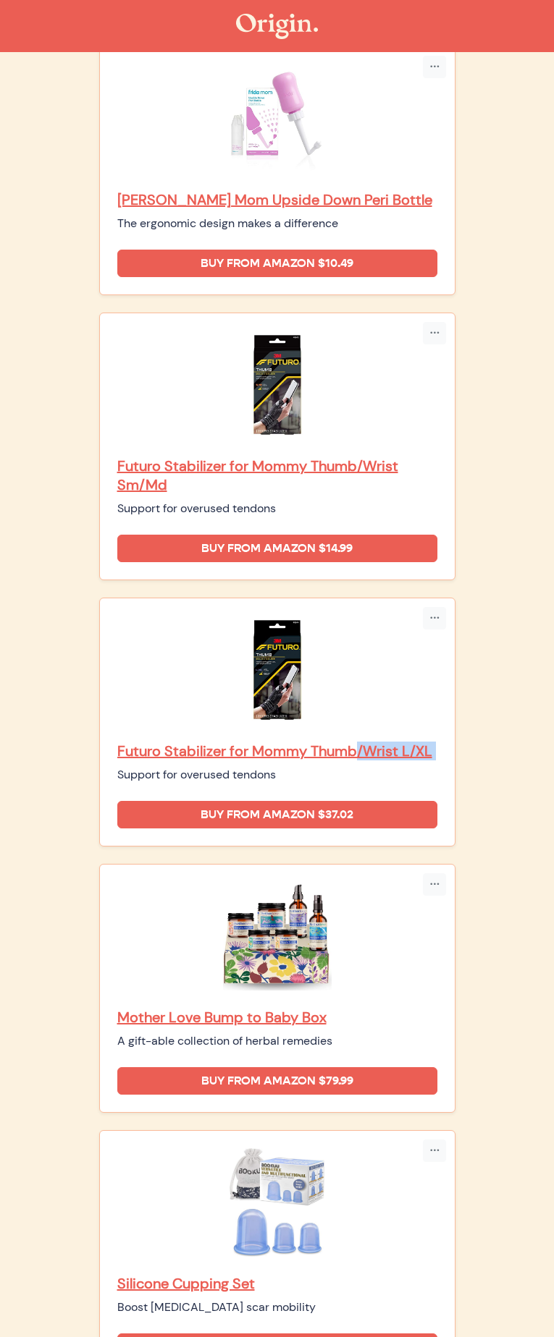
drag, startPoint x: 176, startPoint y: 902, endPoint x: 174, endPoint y: 887, distance: 16.0
drag, startPoint x: 174, startPoint y: 1112, endPoint x: 170, endPoint y: 1090, distance: 22.7
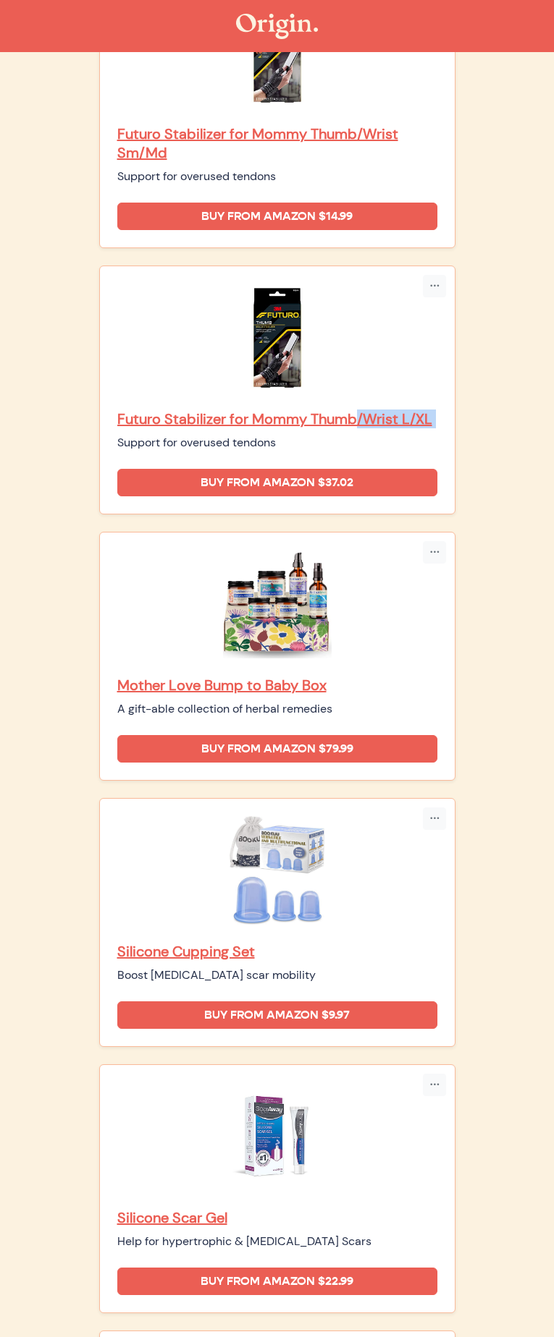
scroll to position [2222, 0]
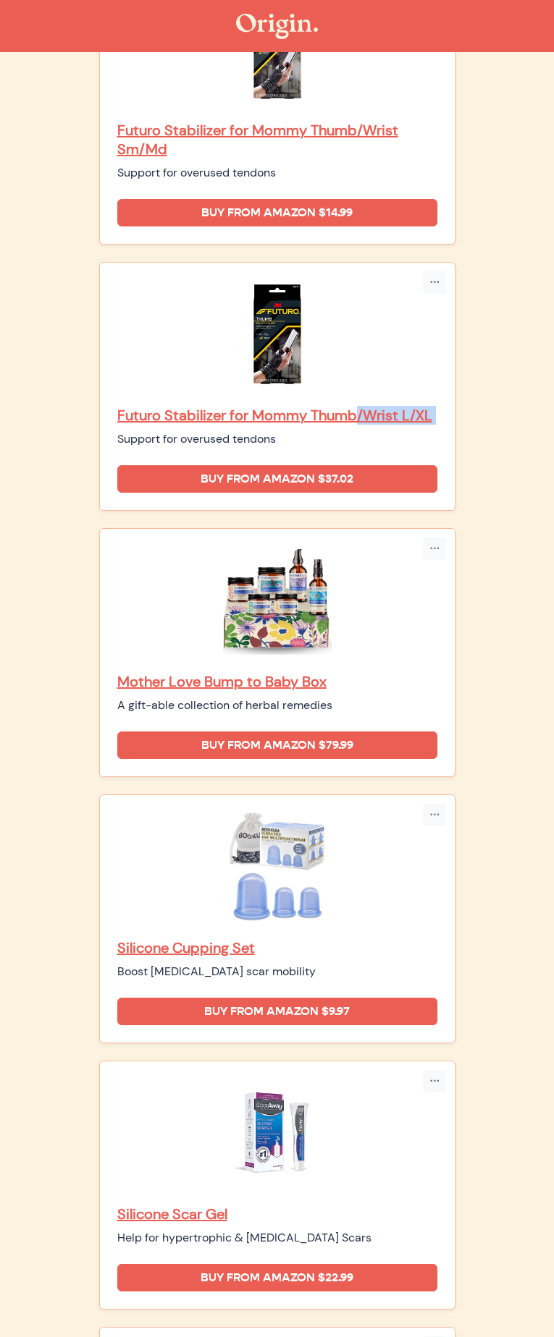
drag, startPoint x: 174, startPoint y: 977, endPoint x: 171, endPoint y: 950, distance: 27.7
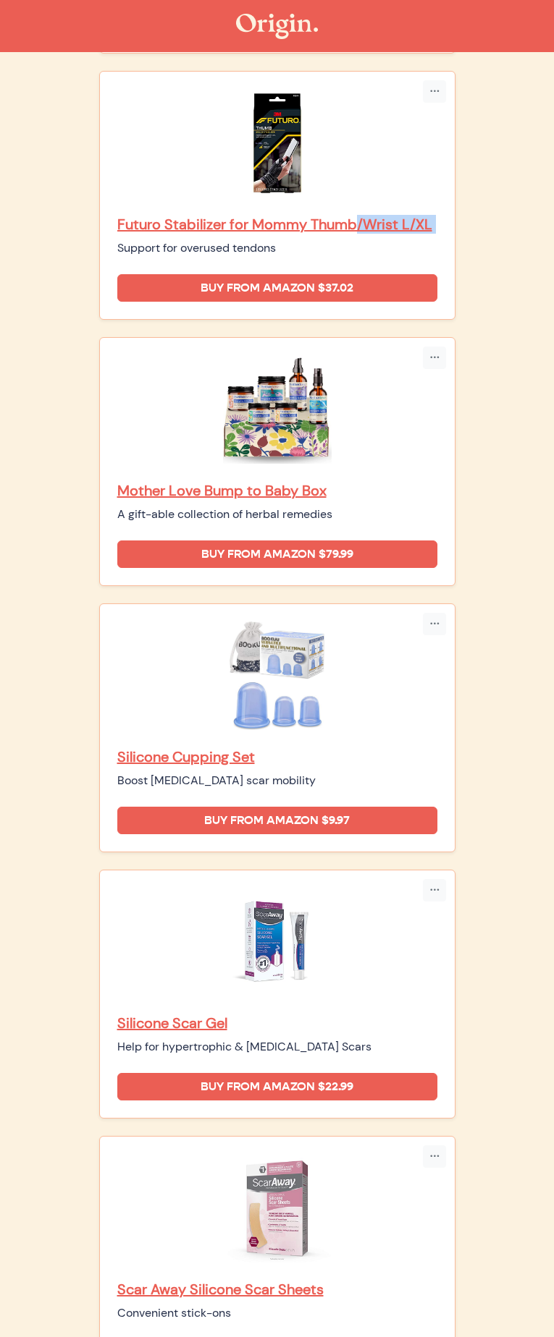
scroll to position [2580, 0]
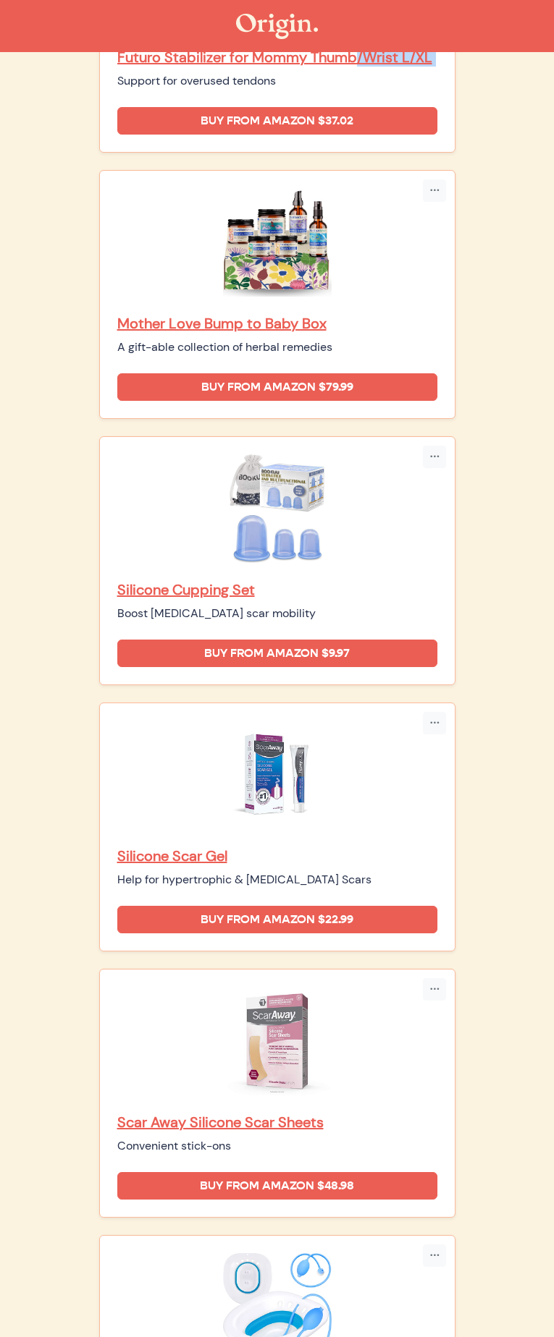
drag, startPoint x: 177, startPoint y: 828, endPoint x: 174, endPoint y: 804, distance: 24.1
drag, startPoint x: 167, startPoint y: 1031, endPoint x: 177, endPoint y: 1039, distance: 13.3
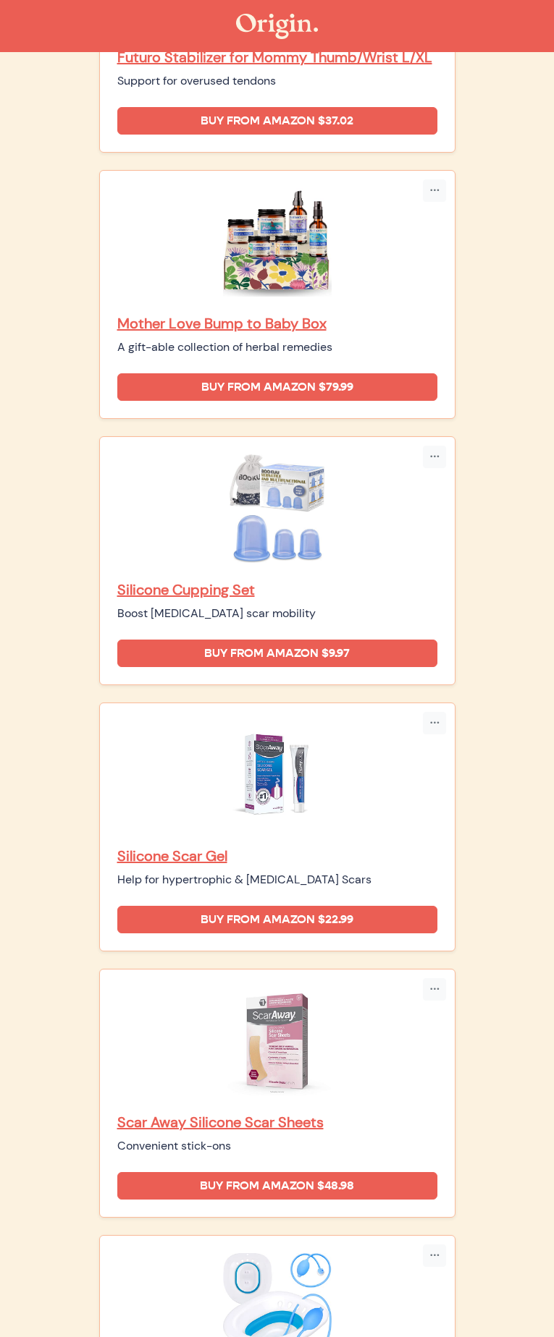
drag, startPoint x: 179, startPoint y: 1035, endPoint x: 178, endPoint y: 1020, distance: 14.5
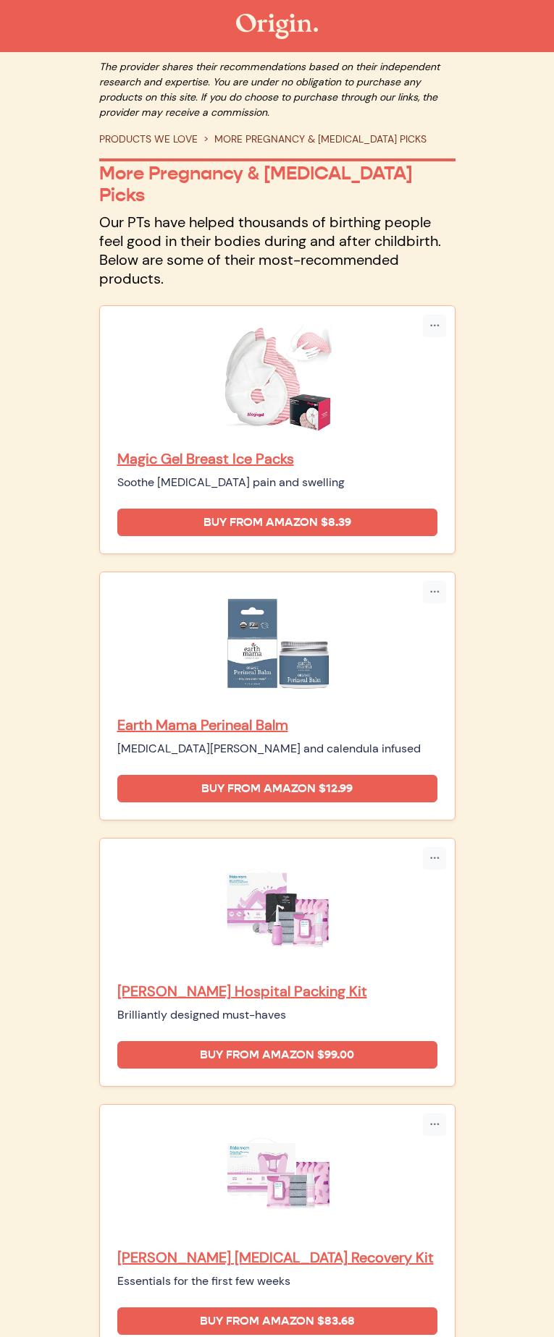
scroll to position [0, 0]
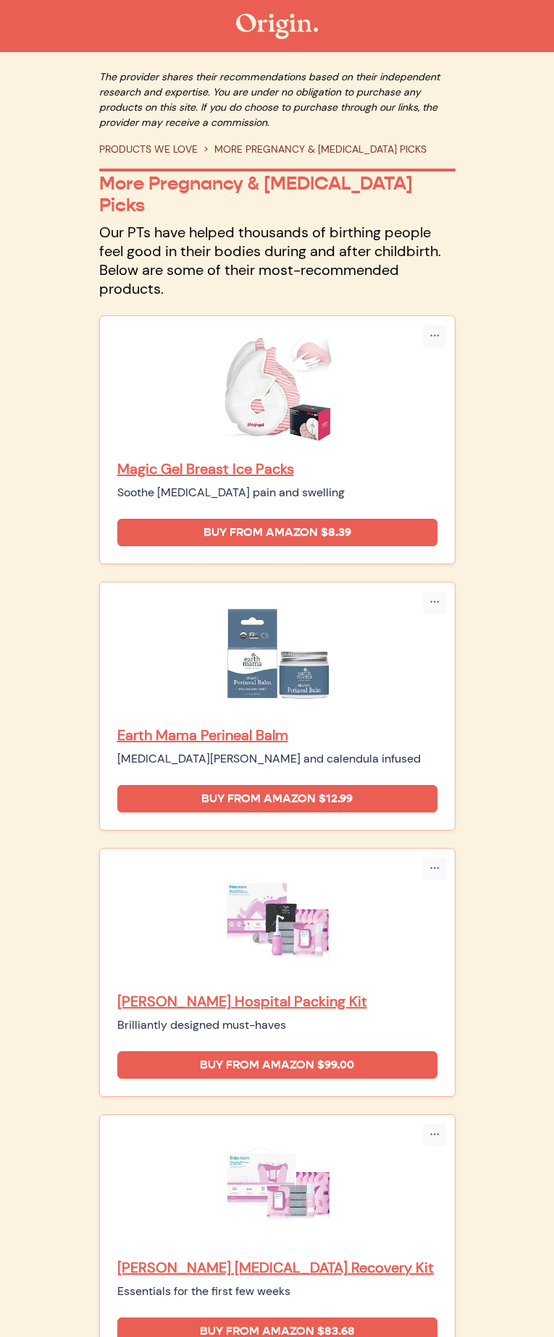
drag, startPoint x: 355, startPoint y: 313, endPoint x: 179, endPoint y: 313, distance: 176.6
click at [179, 484] on div "Soothe [MEDICAL_DATA] pain and swelling" at bounding box center [277, 492] width 320 height 17
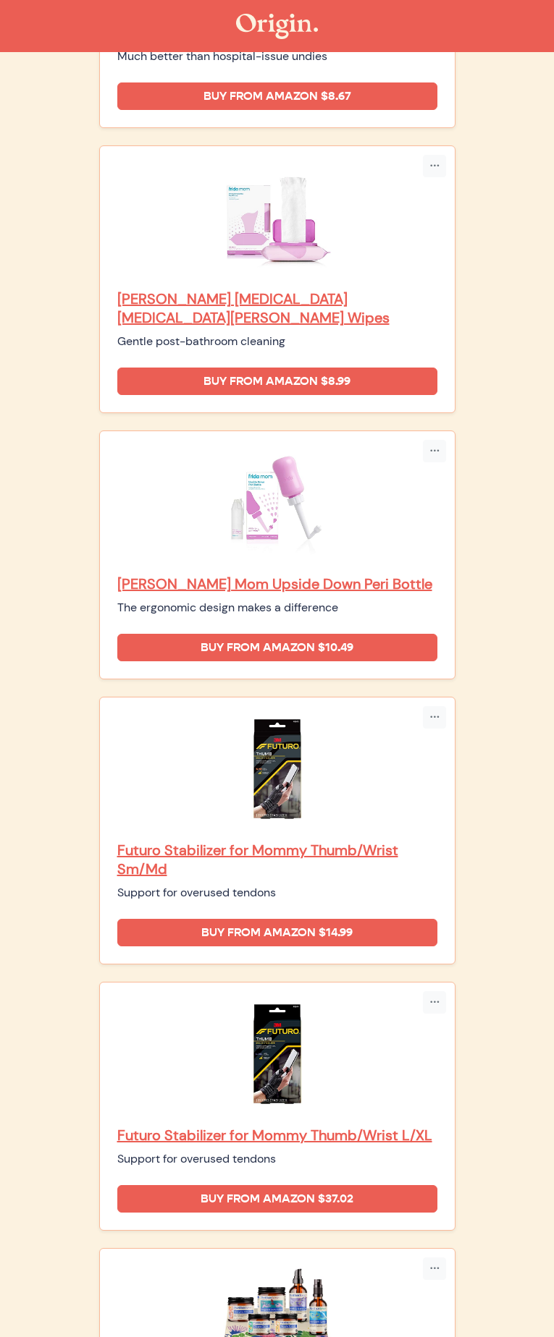
scroll to position [1612, 0]
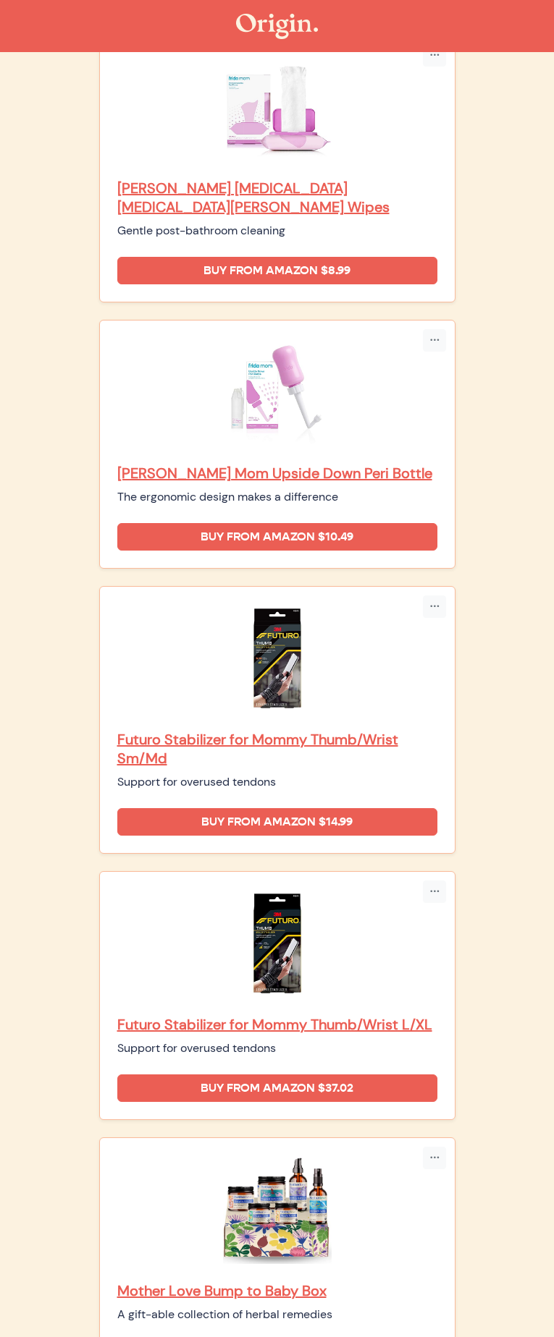
drag, startPoint x: 394, startPoint y: 562, endPoint x: 180, endPoint y: 563, distance: 214.2
click at [180, 1306] on div "A gift-able collection of herbal remedies" at bounding box center [277, 1314] width 320 height 17
drag, startPoint x: 340, startPoint y: 766, endPoint x: 179, endPoint y: 769, distance: 160.7
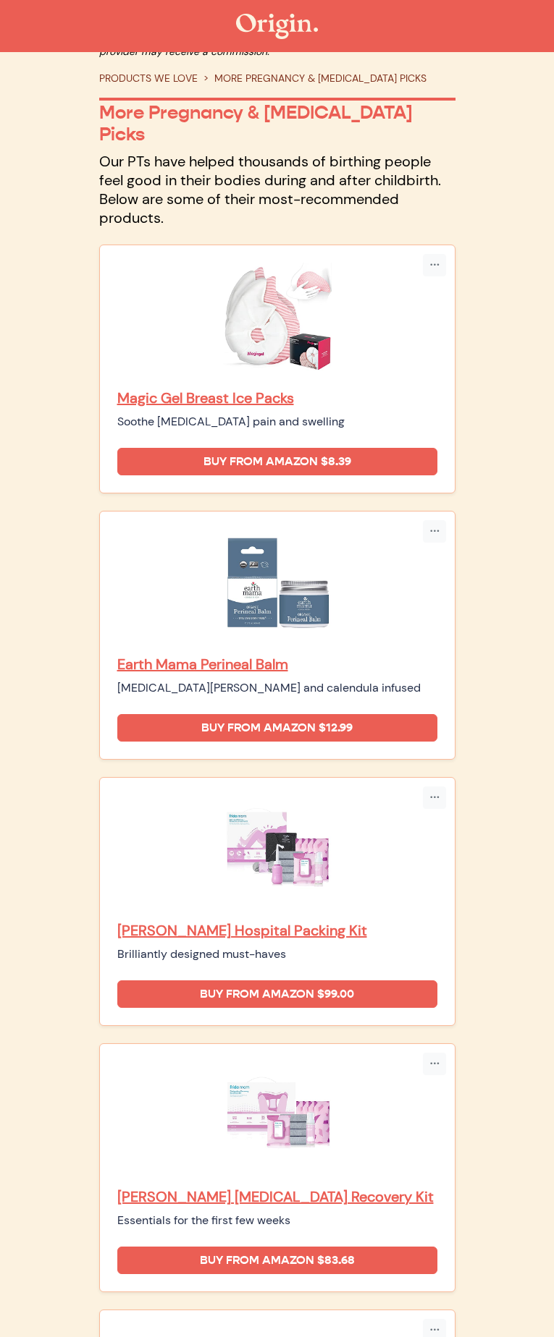
scroll to position [0, 0]
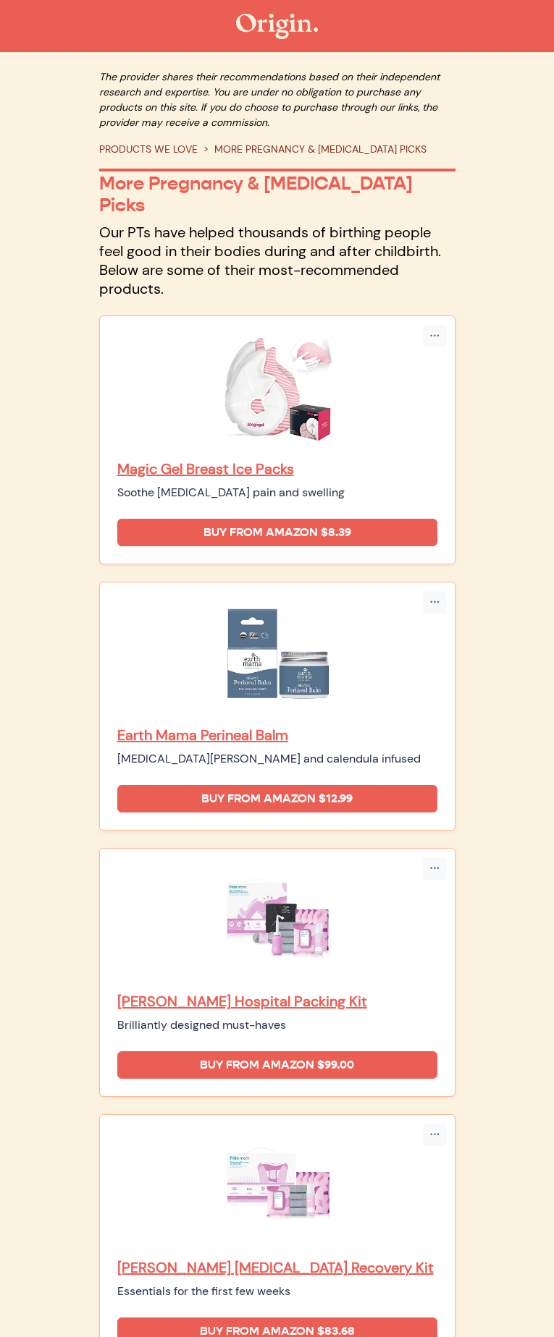
drag, startPoint x: 356, startPoint y: 520, endPoint x: 172, endPoint y: 523, distance: 183.8
click at [172, 600] on div "Earth Mama Perineal Balm [MEDICAL_DATA][PERSON_NAME] and calendula infused" at bounding box center [277, 684] width 320 height 168
drag, startPoint x: 350, startPoint y: 727, endPoint x: 179, endPoint y: 727, distance: 170.8
click at [179, 1017] on div "Brilliantly designed must-haves" at bounding box center [277, 1025] width 320 height 17
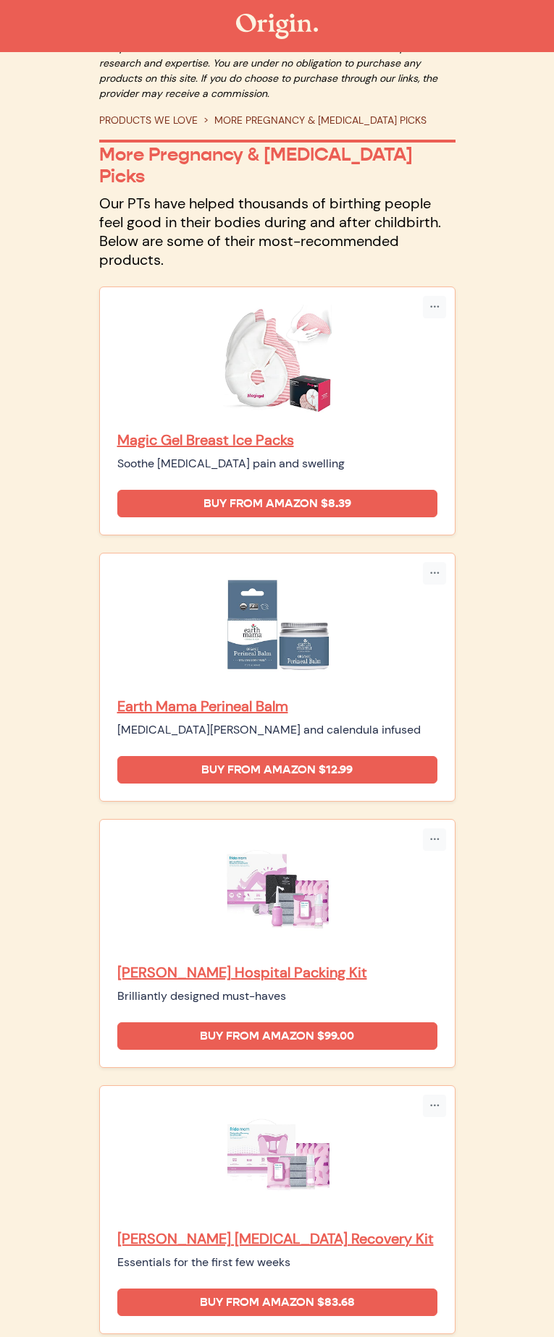
scroll to position [30, 0]
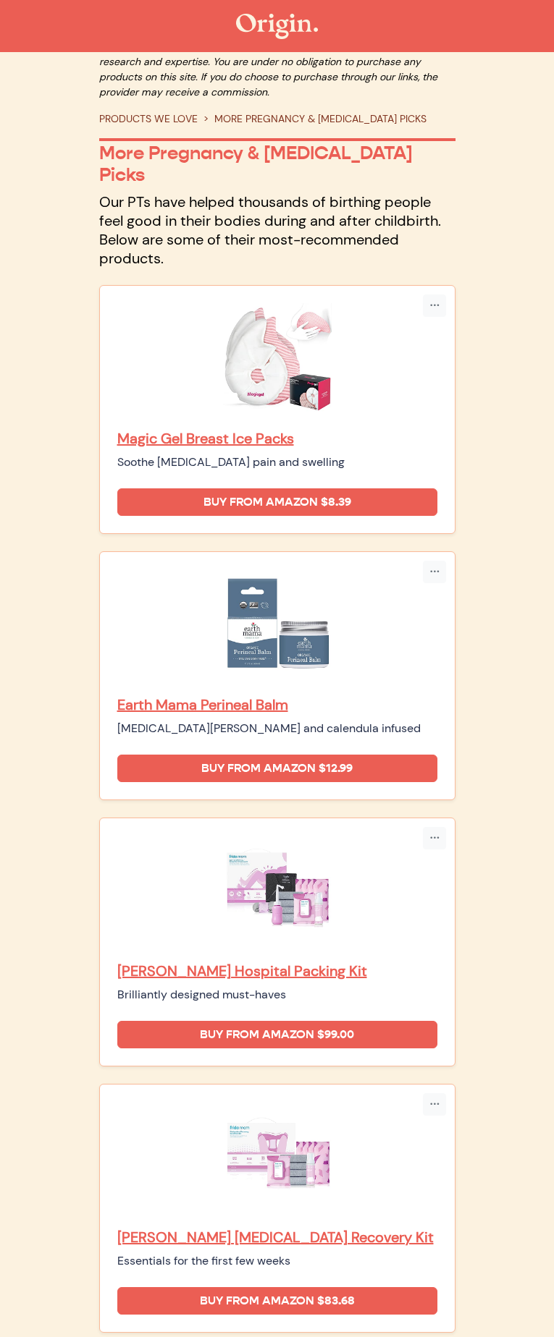
click at [327, 1253] on div "Essentials for the first few weeks" at bounding box center [277, 1261] width 320 height 17
drag, startPoint x: 355, startPoint y: 902, endPoint x: 177, endPoint y: 907, distance: 178.1
click at [177, 1253] on div "Essentials for the first few weeks" at bounding box center [277, 1261] width 320 height 17
drag, startPoint x: 389, startPoint y: 1109, endPoint x: 180, endPoint y: 1113, distance: 208.5
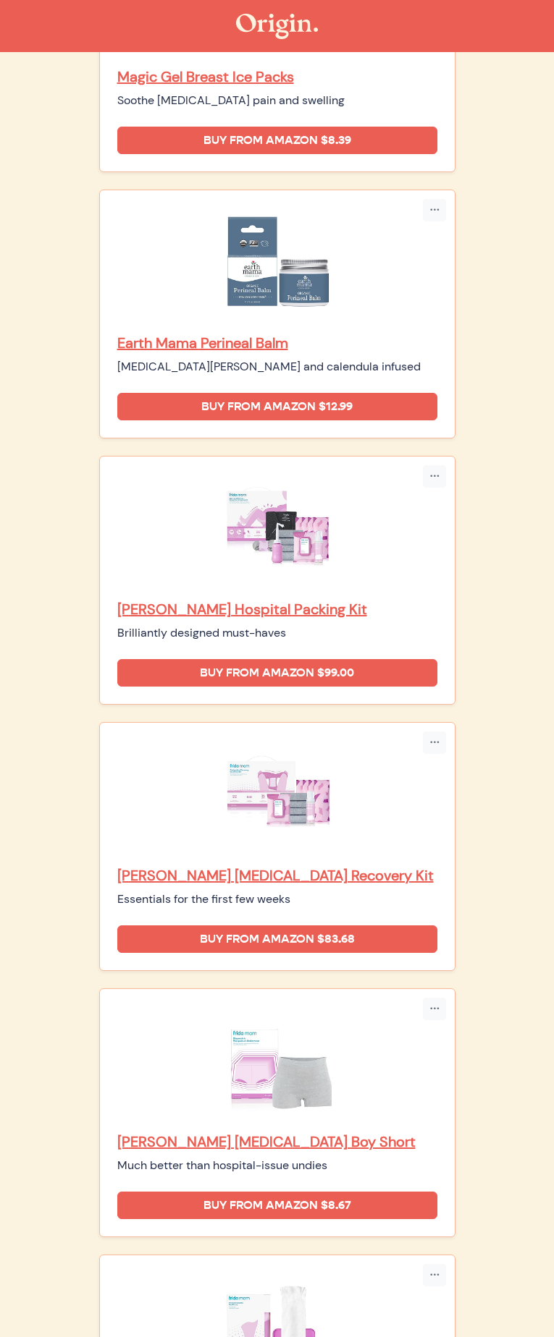
scroll to position [399, 0]
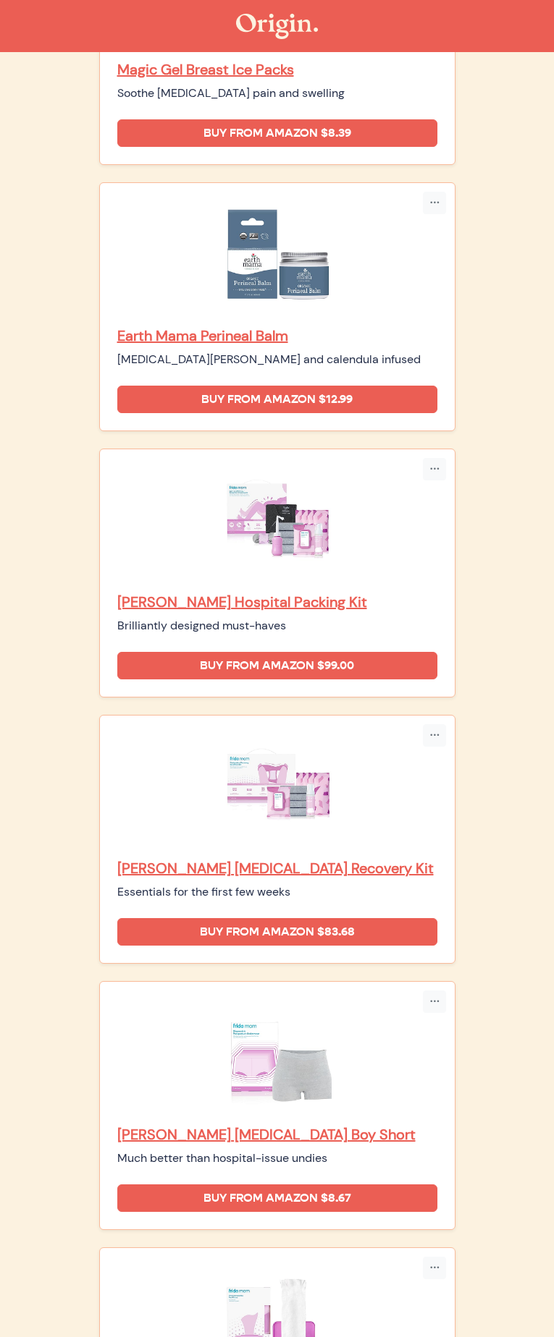
drag, startPoint x: 350, startPoint y: 949, endPoint x: 179, endPoint y: 950, distance: 170.1
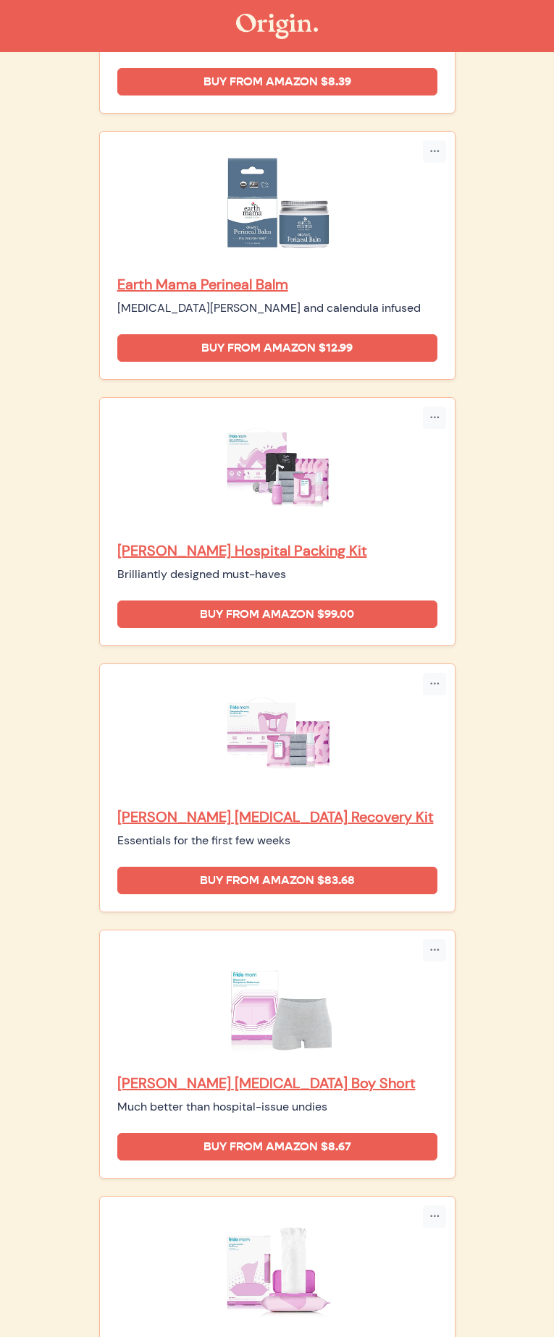
scroll to position [686, 0]
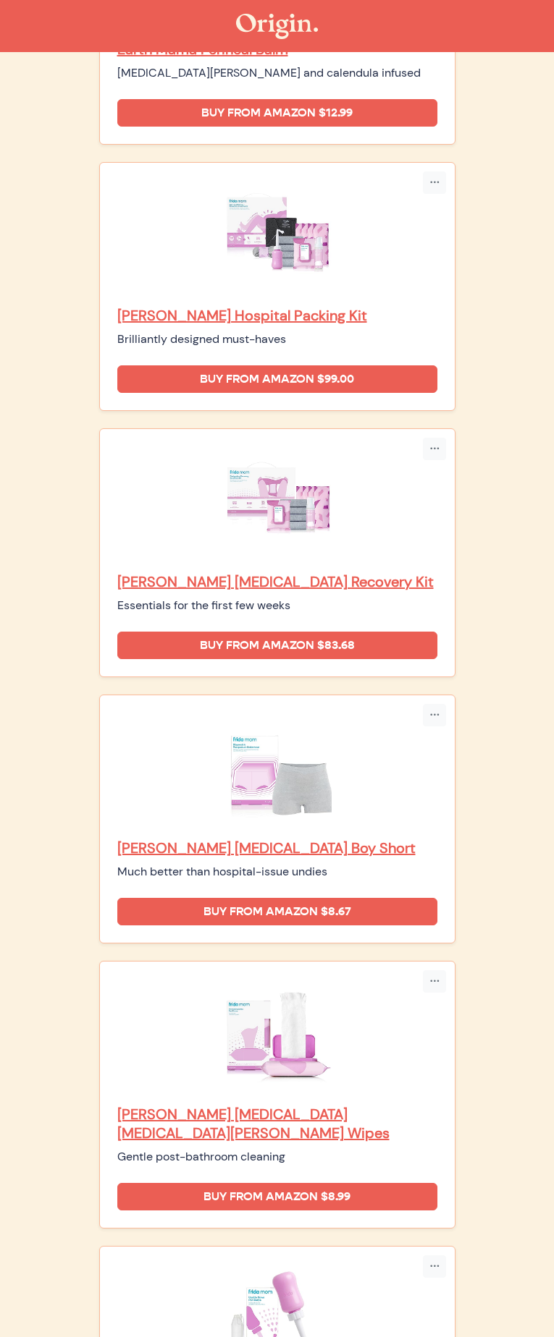
drag, startPoint x: 371, startPoint y: 871, endPoint x: 180, endPoint y: 871, distance: 191.1
drag, startPoint x: 339, startPoint y: 1095, endPoint x: 198, endPoint y: 1095, distance: 141.1
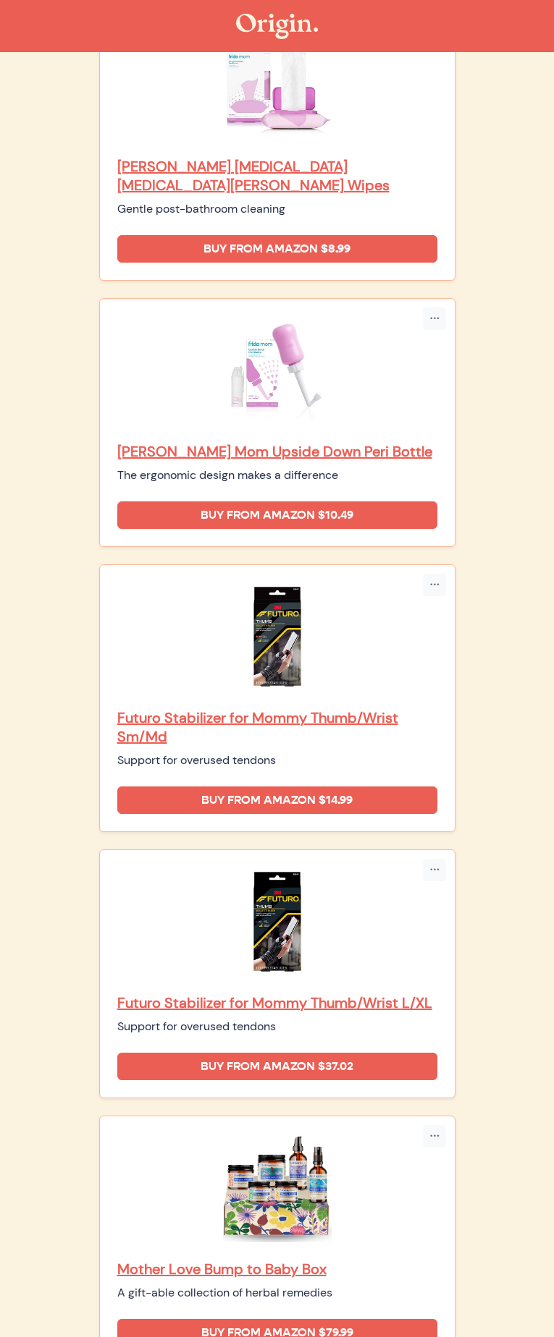
scroll to position [1635, 0]
drag, startPoint x: 363, startPoint y: 954, endPoint x: 179, endPoint y: 955, distance: 184.6
drag, startPoint x: 295, startPoint y: 1160, endPoint x: 180, endPoint y: 1162, distance: 115.1
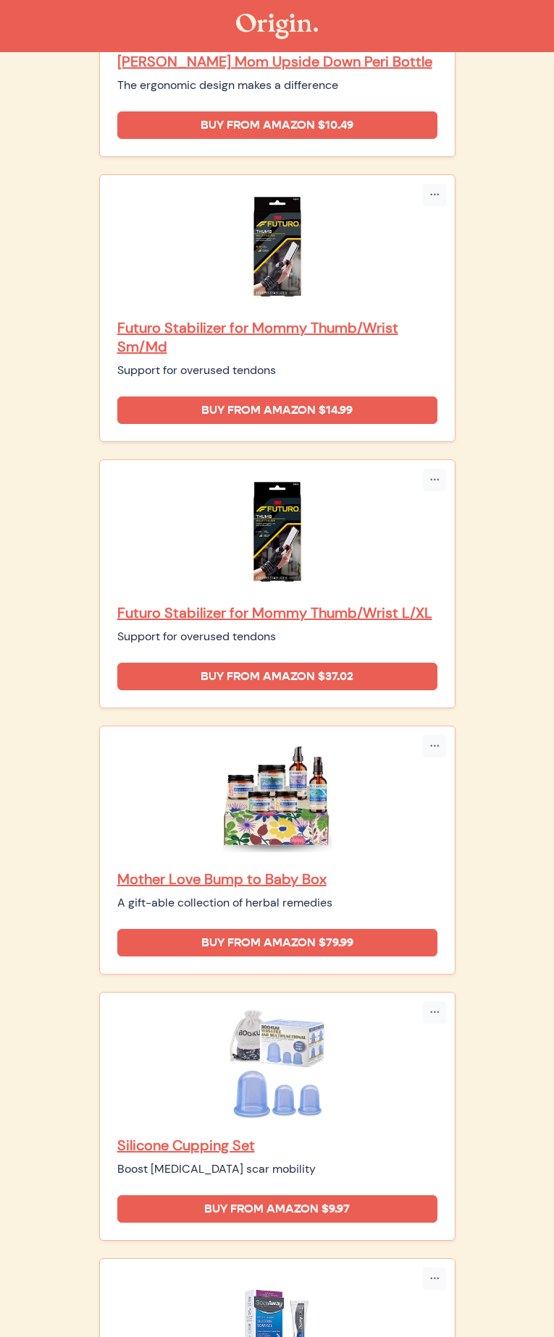
scroll to position [2212, 0]
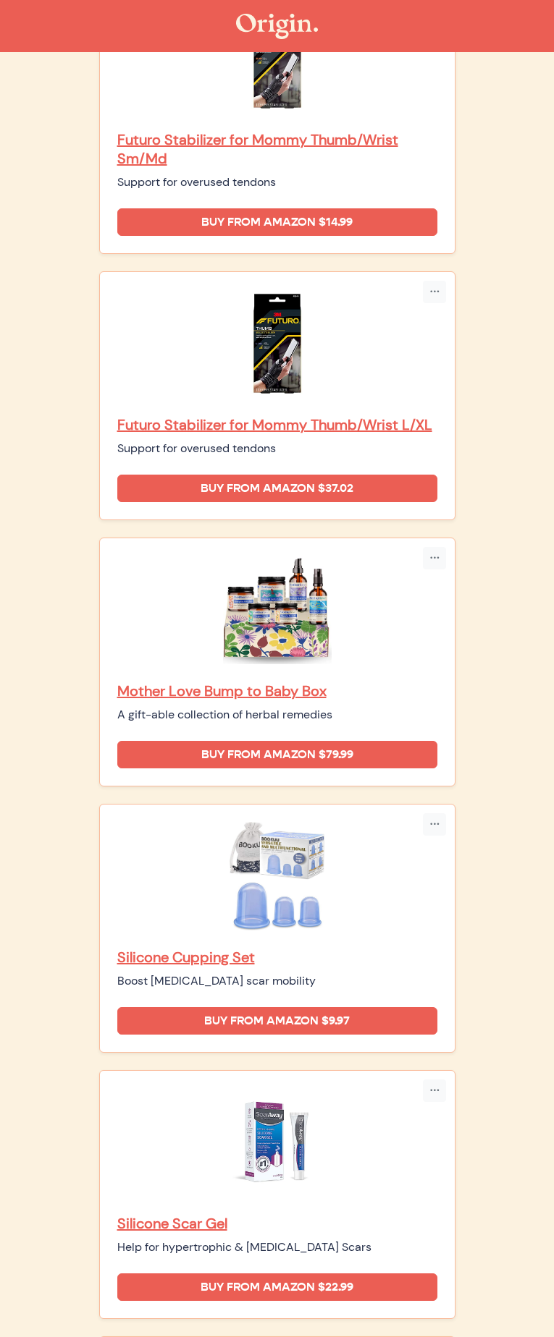
drag, startPoint x: 377, startPoint y: 792, endPoint x: 179, endPoint y: 790, distance: 198.3
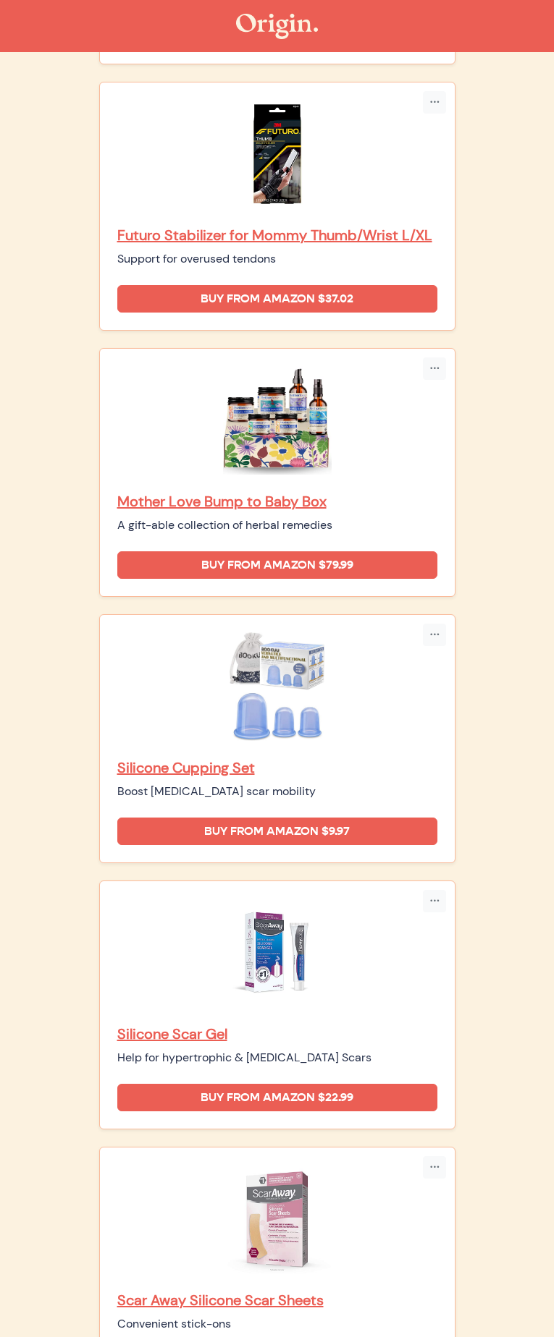
scroll to position [2355, 0]
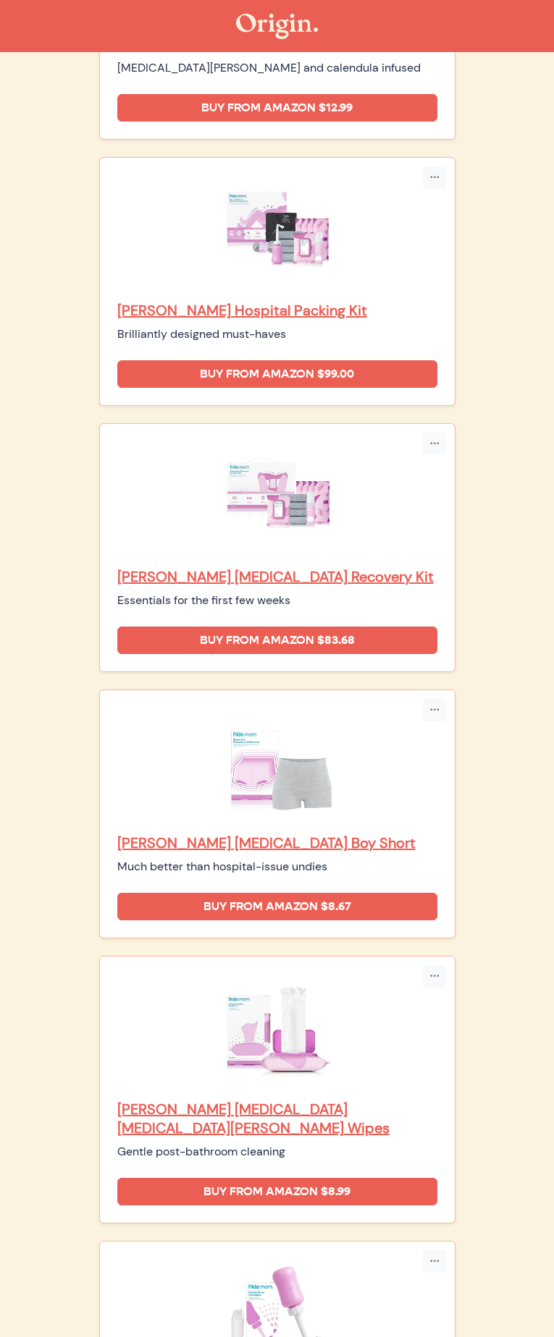
scroll to position [0, 0]
